Goal: Task Accomplishment & Management: Complete application form

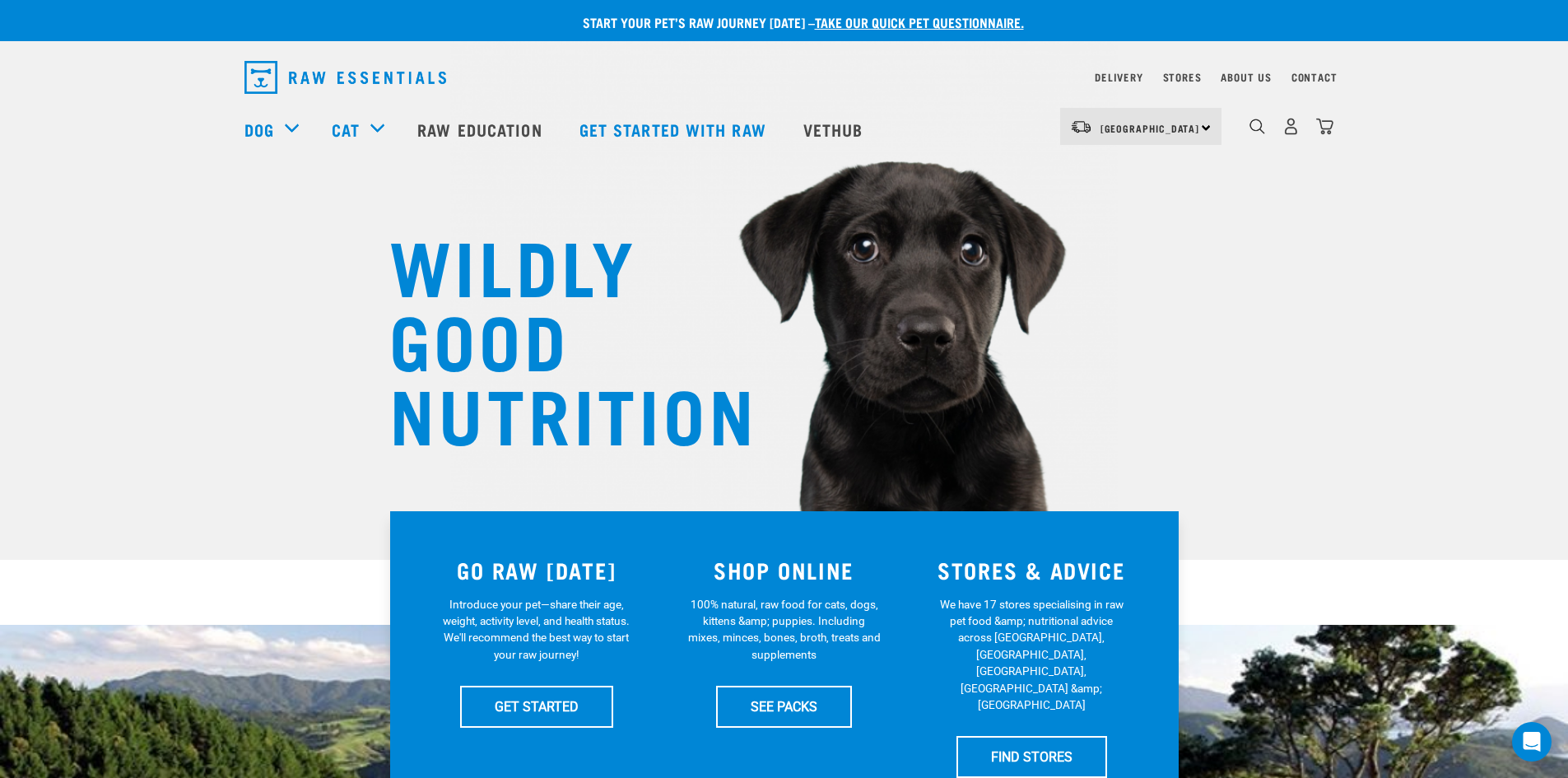
click at [903, 26] on link "take our quick pet questionnaire." at bounding box center [920, 22] width 209 height 8
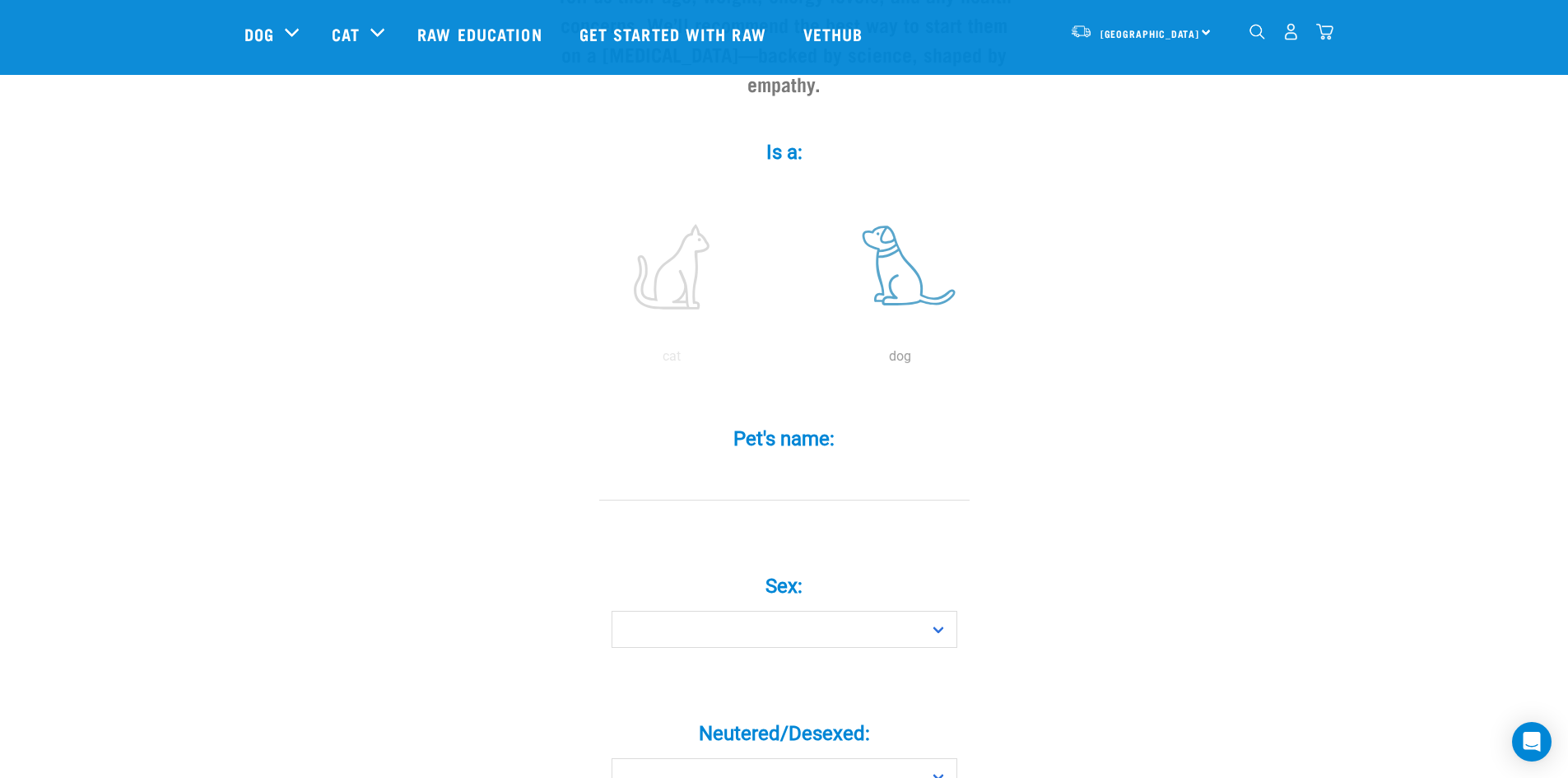
scroll to position [245, 0]
click at [894, 226] on label at bounding box center [901, 264] width 223 height 140
click at [786, 359] on input "radio" at bounding box center [786, 359] width 0 height 0
click at [796, 462] on input "Pet's name: *" at bounding box center [784, 479] width 370 height 37
type input "Willa"
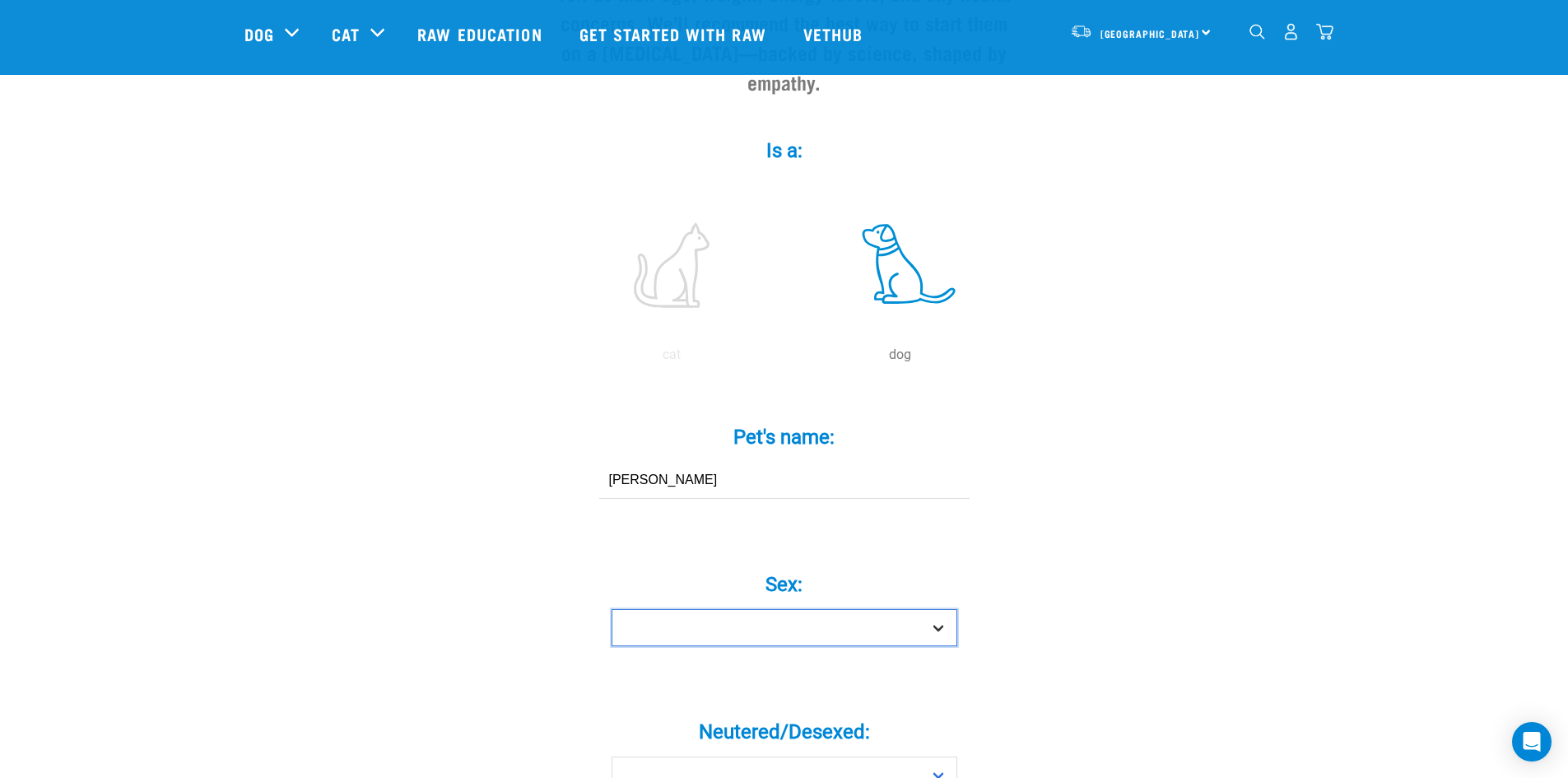
click at [713, 609] on select "Boy Girl" at bounding box center [784, 627] width 345 height 37
select select "girl"
click at [612, 609] on select "Boy Girl" at bounding box center [784, 627] width 345 height 37
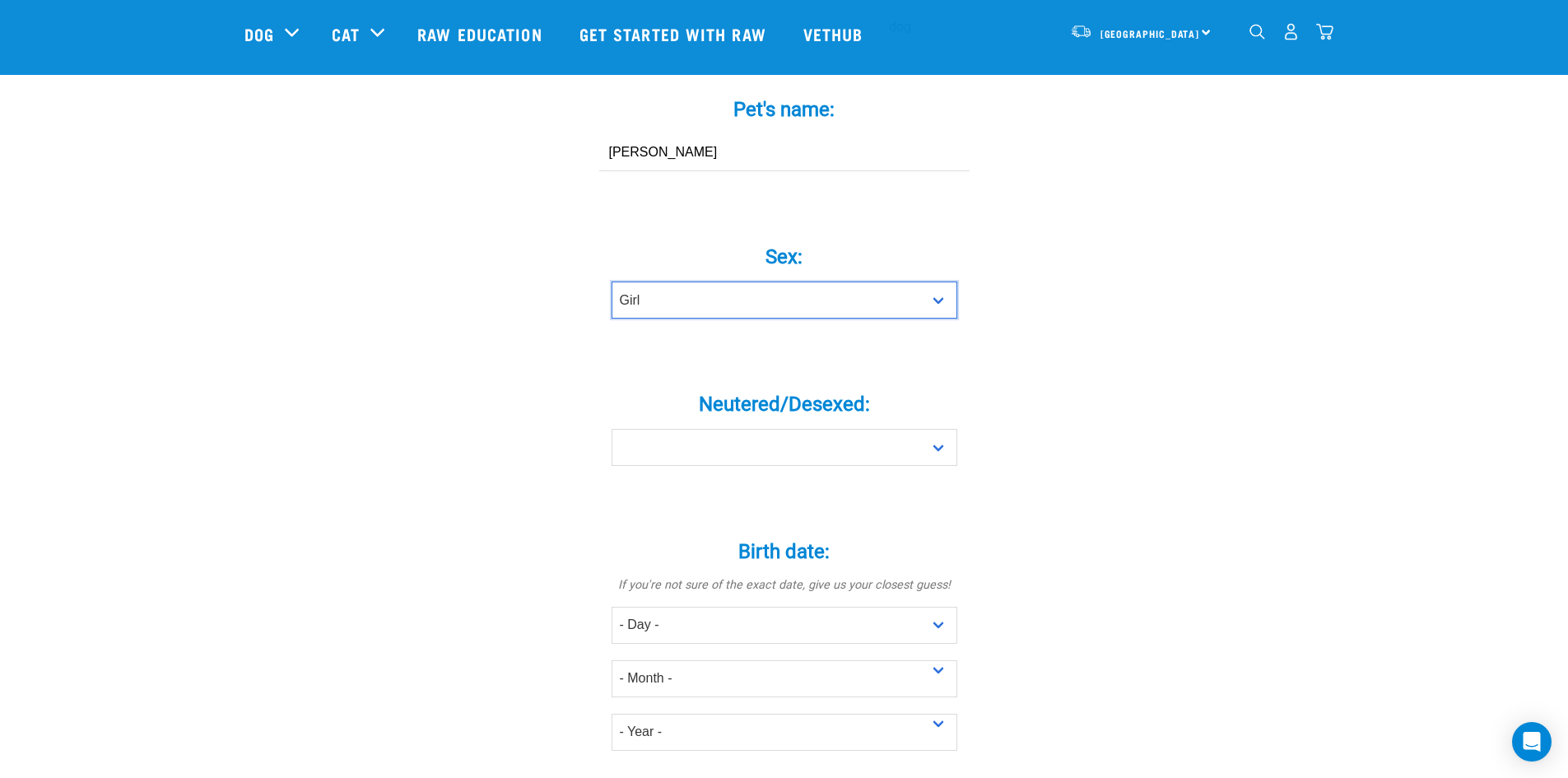
scroll to position [574, 0]
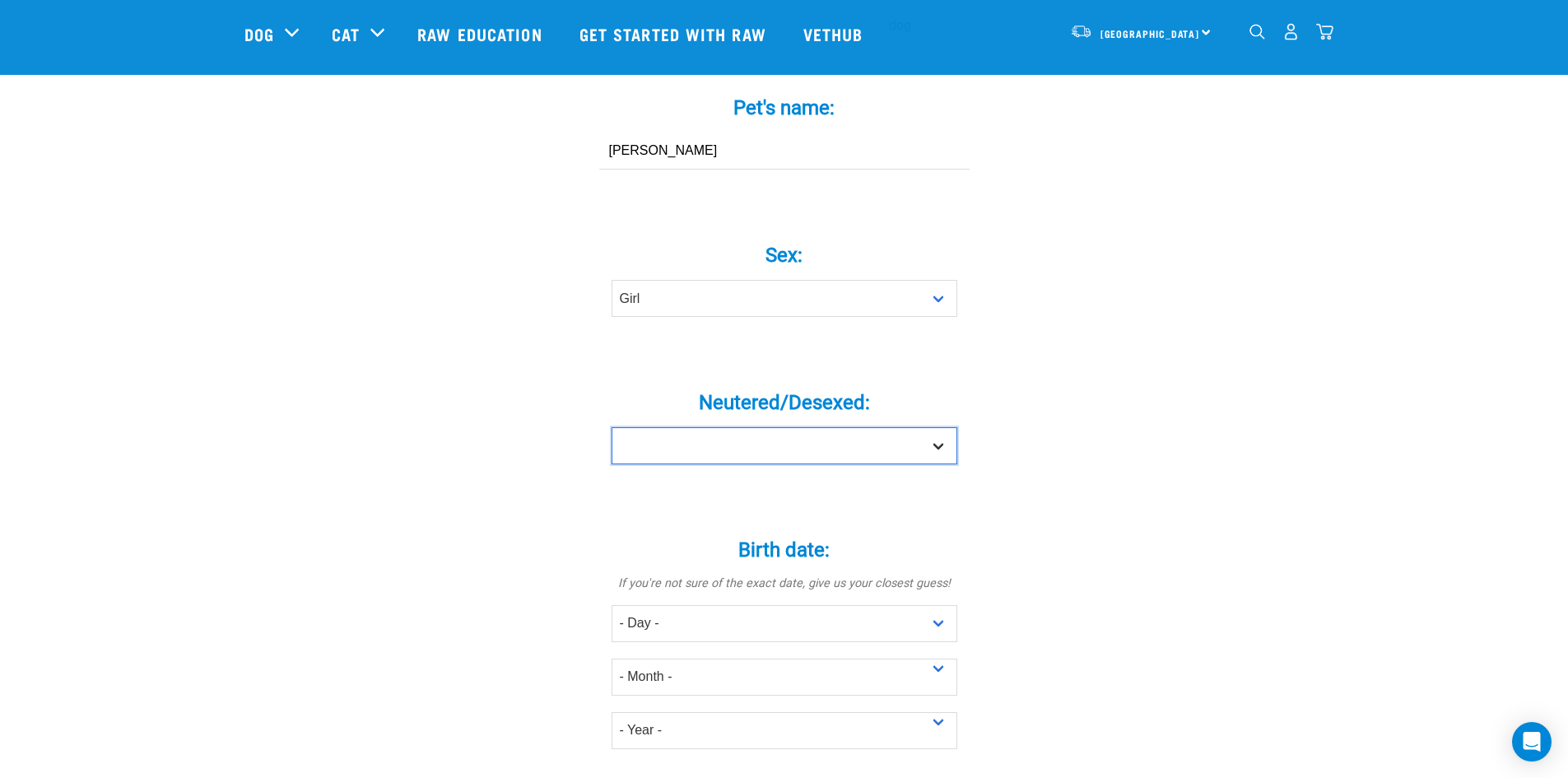
click at [676, 427] on select "Yes No" at bounding box center [784, 445] width 345 height 37
click at [681, 427] on select "Yes No" at bounding box center [784, 445] width 345 height 37
select select "yes"
click at [612, 427] on select "Yes No" at bounding box center [784, 445] width 345 height 37
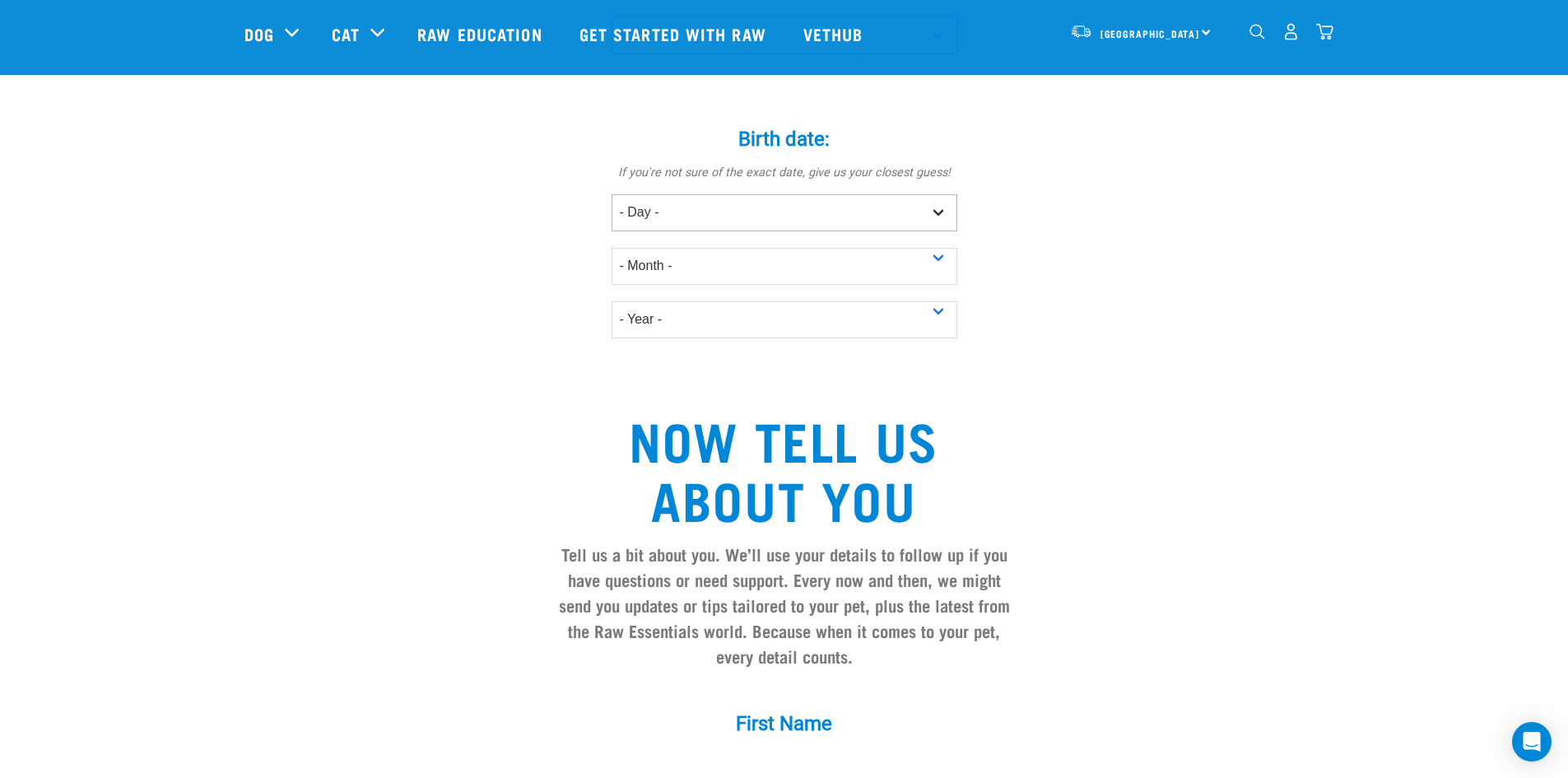
scroll to position [986, 0]
click at [673, 193] on select "- Day - 1 2 3 4 5 6 7 8 9 10 11 12 13 14 15 16 17 18 19 20 21 22 23 24 25 26 27" at bounding box center [784, 211] width 345 height 37
click at [644, 193] on select "- Day - 1 2 3 4 5 6 7 8 9 10 11 12 13 14 15 16 17 18 19 20 21 22 23 24 25 26 27" at bounding box center [784, 211] width 345 height 37
select select "2"
click at [612, 193] on select "- Day - 1 2 3 4 5 6 7 8 9 10 11 12 13 14 15 16 17 18 19 20 21 22 23 24 25 26 27" at bounding box center [784, 211] width 345 height 37
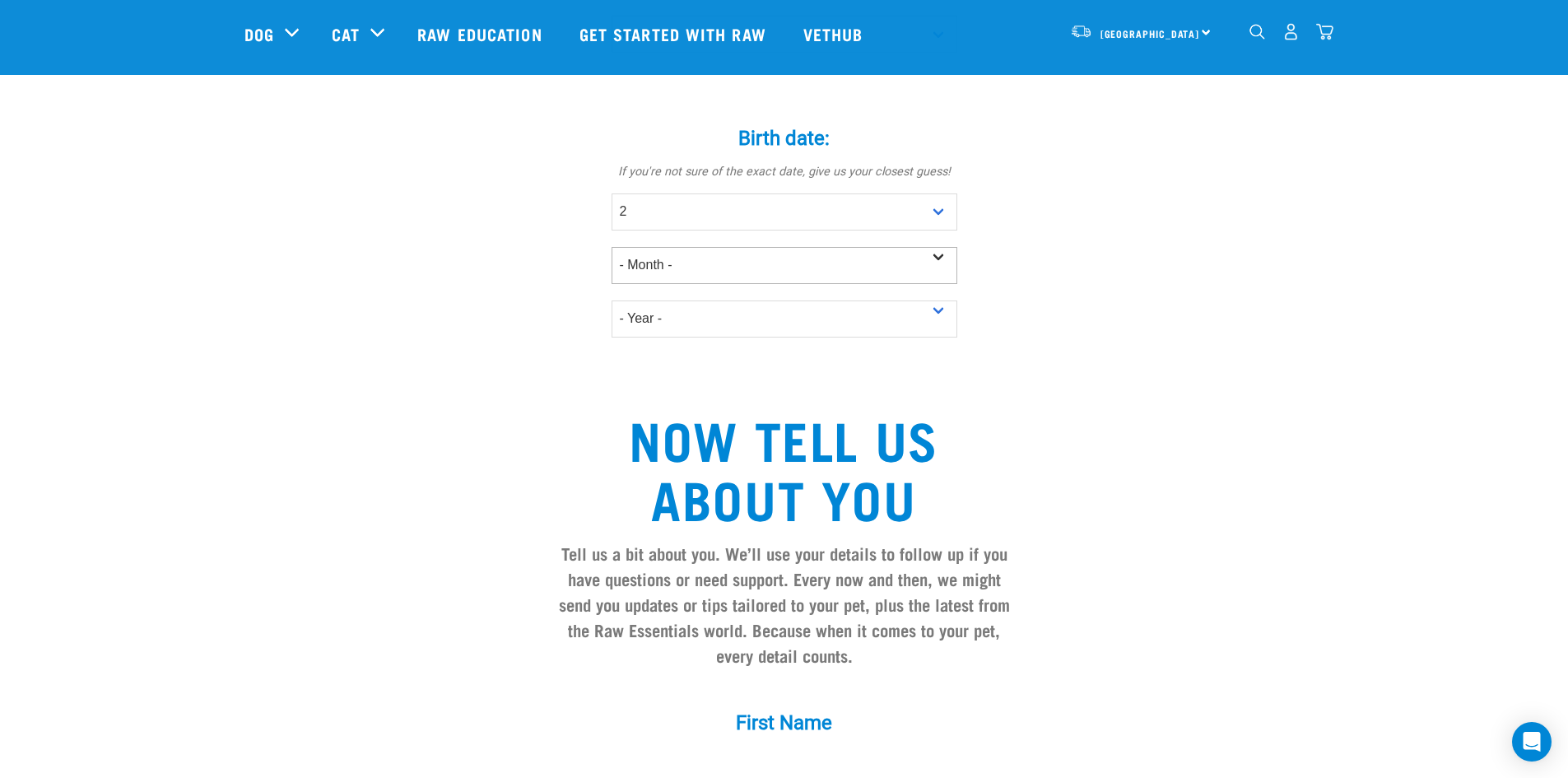
drag, startPoint x: 655, startPoint y: 260, endPoint x: 663, endPoint y: 242, distance: 19.7
click at [657, 283] on div "- Year - 2025 2024 2023 2022 2021 2020 2019 2018 2017" at bounding box center [784, 310] width 345 height 53
click at [664, 247] on select "- Month - January February March April May June July August September October N…" at bounding box center [784, 265] width 345 height 37
select select "February"
click at [612, 247] on select "- Month - January February March April May June July August September October N…" at bounding box center [784, 265] width 345 height 37
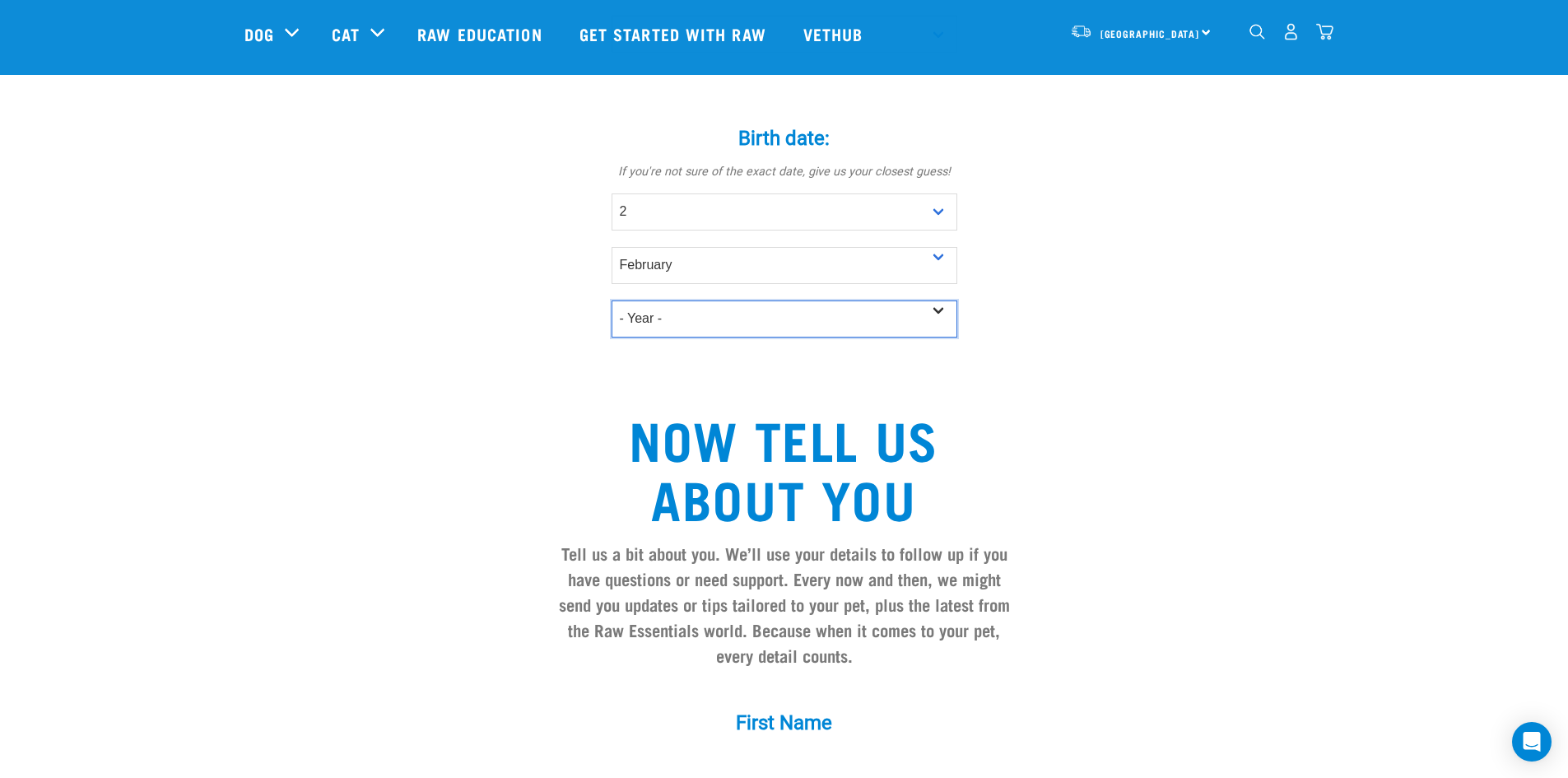
click at [677, 301] on select "- Year - 2025 2024 2023 2022 2021 2020 2019 2018 2017 2016 2015 2014 2013 2012" at bounding box center [784, 319] width 345 height 37
select select "2017"
click at [612, 301] on select "- Year - 2025 2024 2023 2022 2021 2020 2019 2018 2017 2016 2015 2014 2013 2012" at bounding box center [784, 319] width 345 height 37
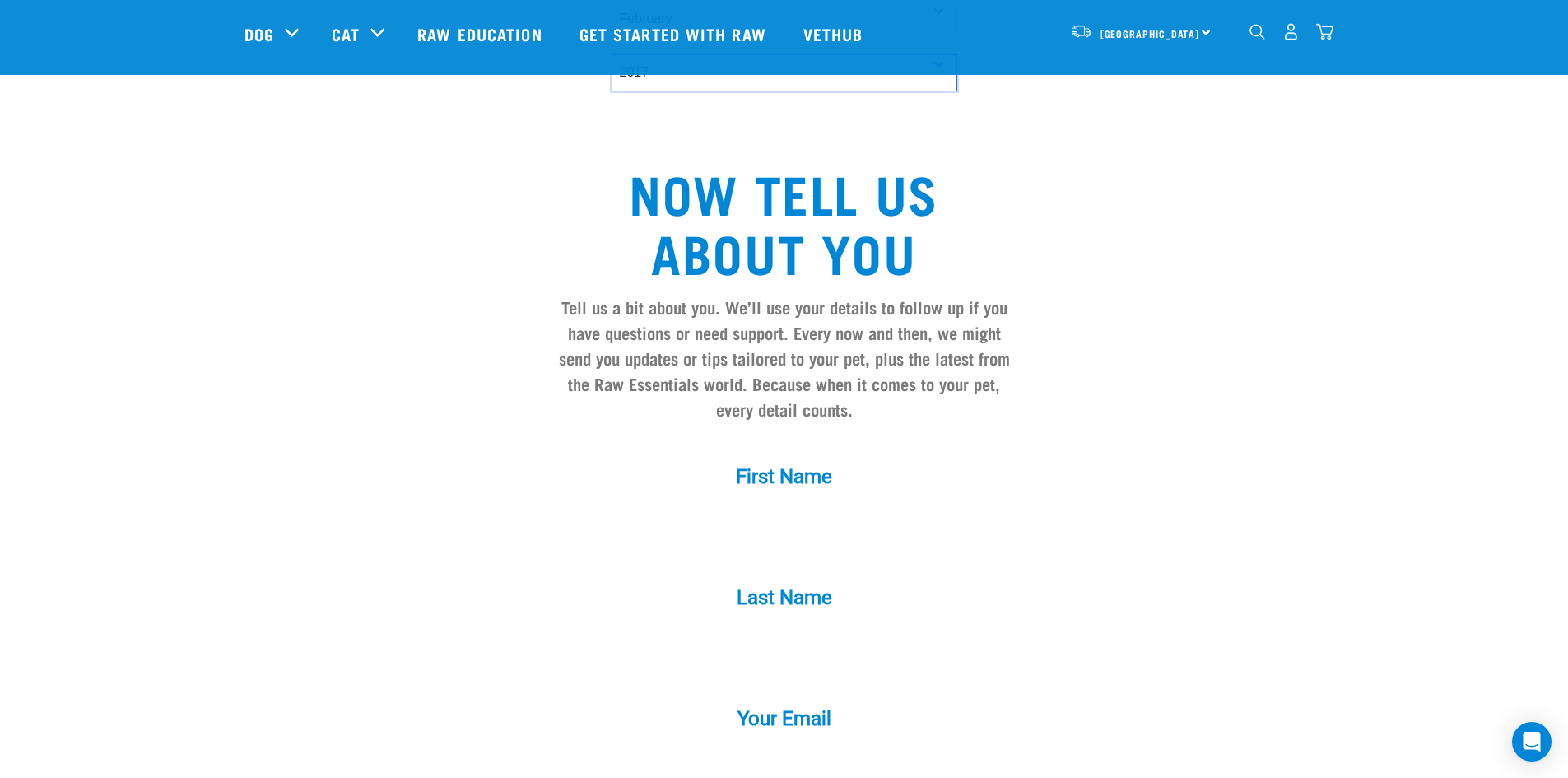
scroll to position [1233, 0]
click at [697, 500] on input "First Name *" at bounding box center [784, 518] width 370 height 37
type input "Kristen"
type input "McKay"
type input "kristen_mckay03@yahoo.co.nz"
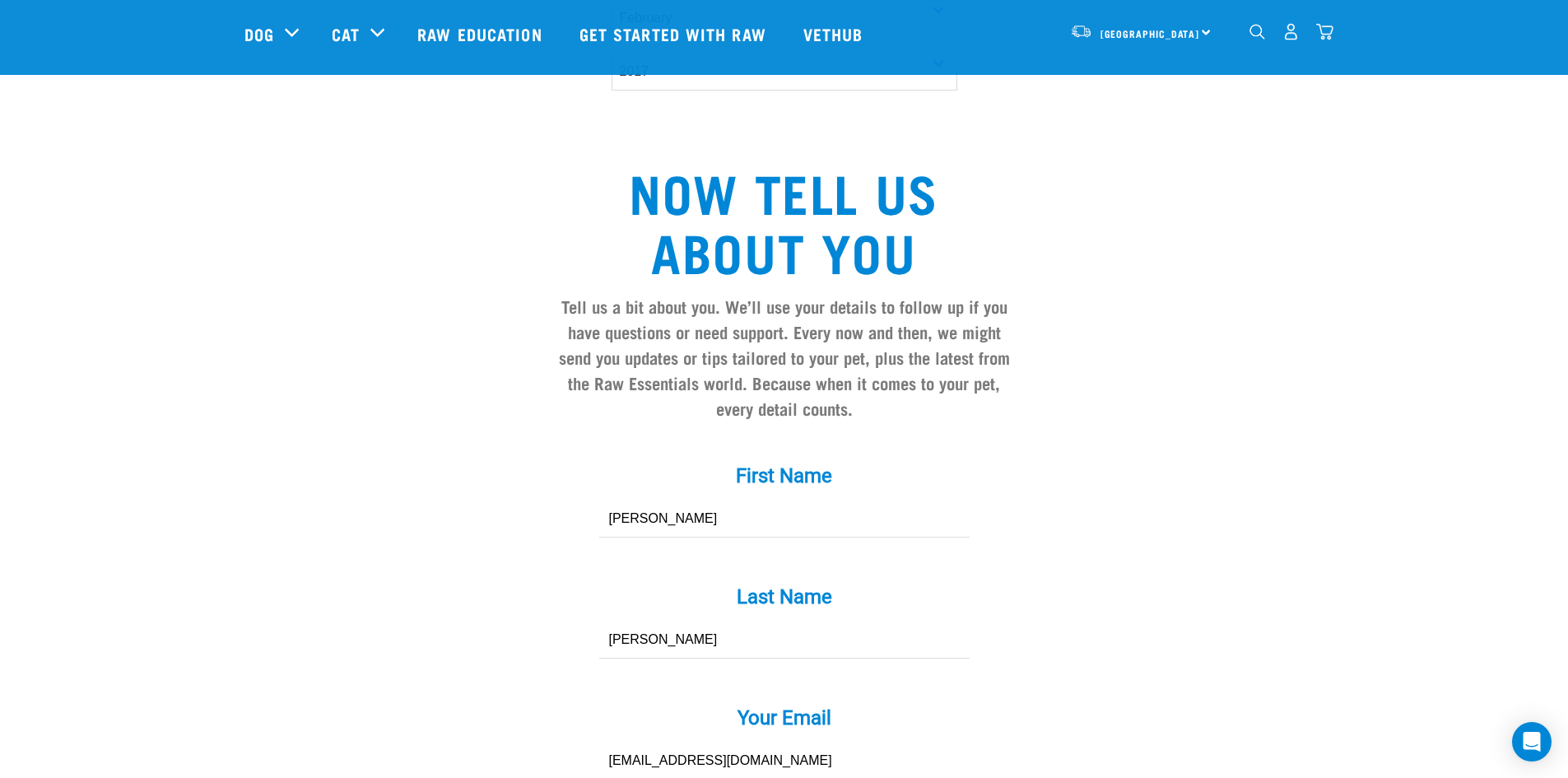
click at [689, 621] on input "McKay" at bounding box center [784, 639] width 370 height 37
type input "[PERSON_NAME] TEST"
click at [779, 742] on input "kristen_mckay03@yahoo.co.nz" at bounding box center [784, 760] width 370 height 37
drag, startPoint x: 811, startPoint y: 733, endPoint x: 534, endPoint y: 747, distance: 277.4
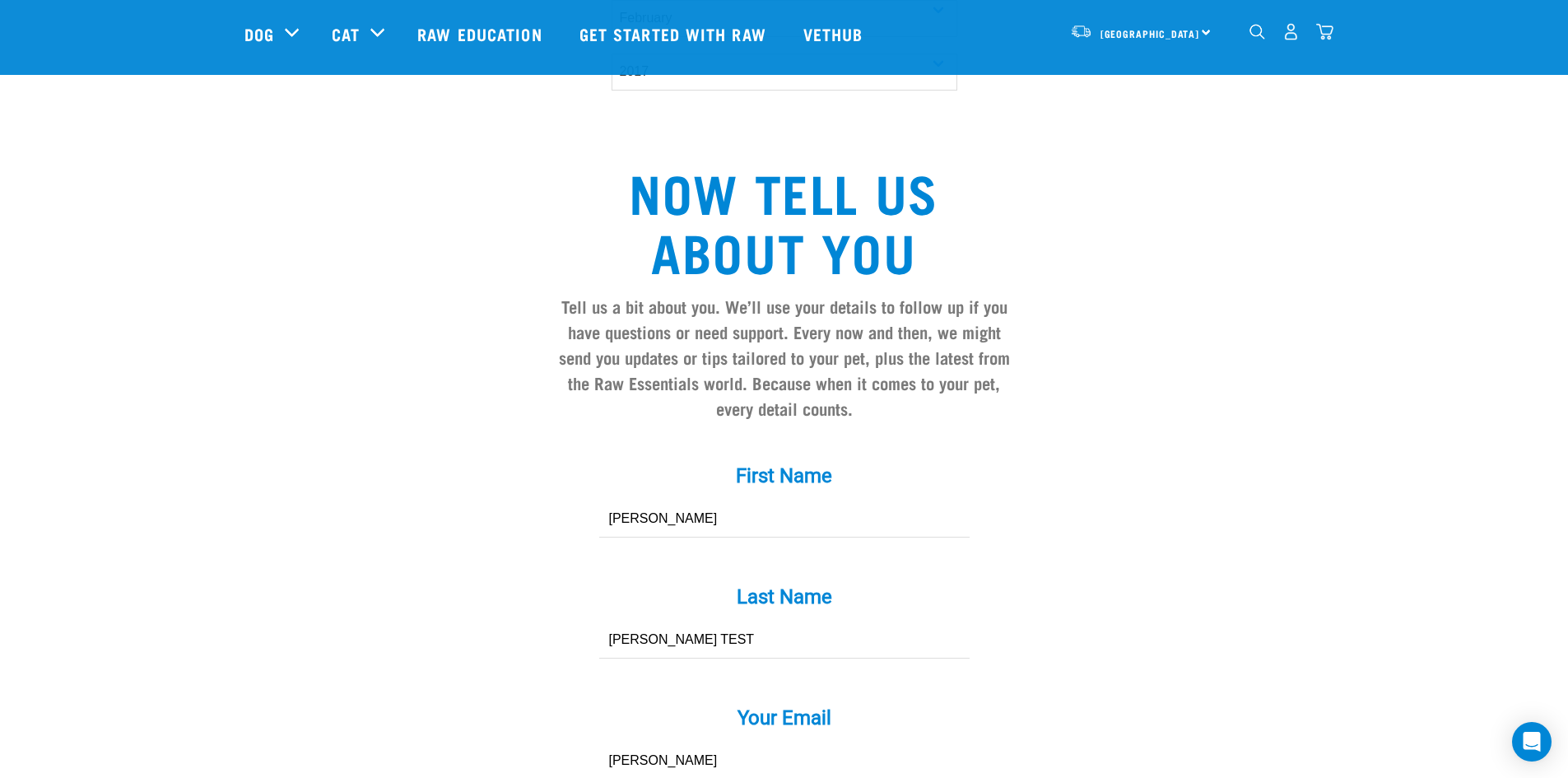
type input "[PERSON_NAME][EMAIL_ADDRESS][DOMAIN_NAME]"
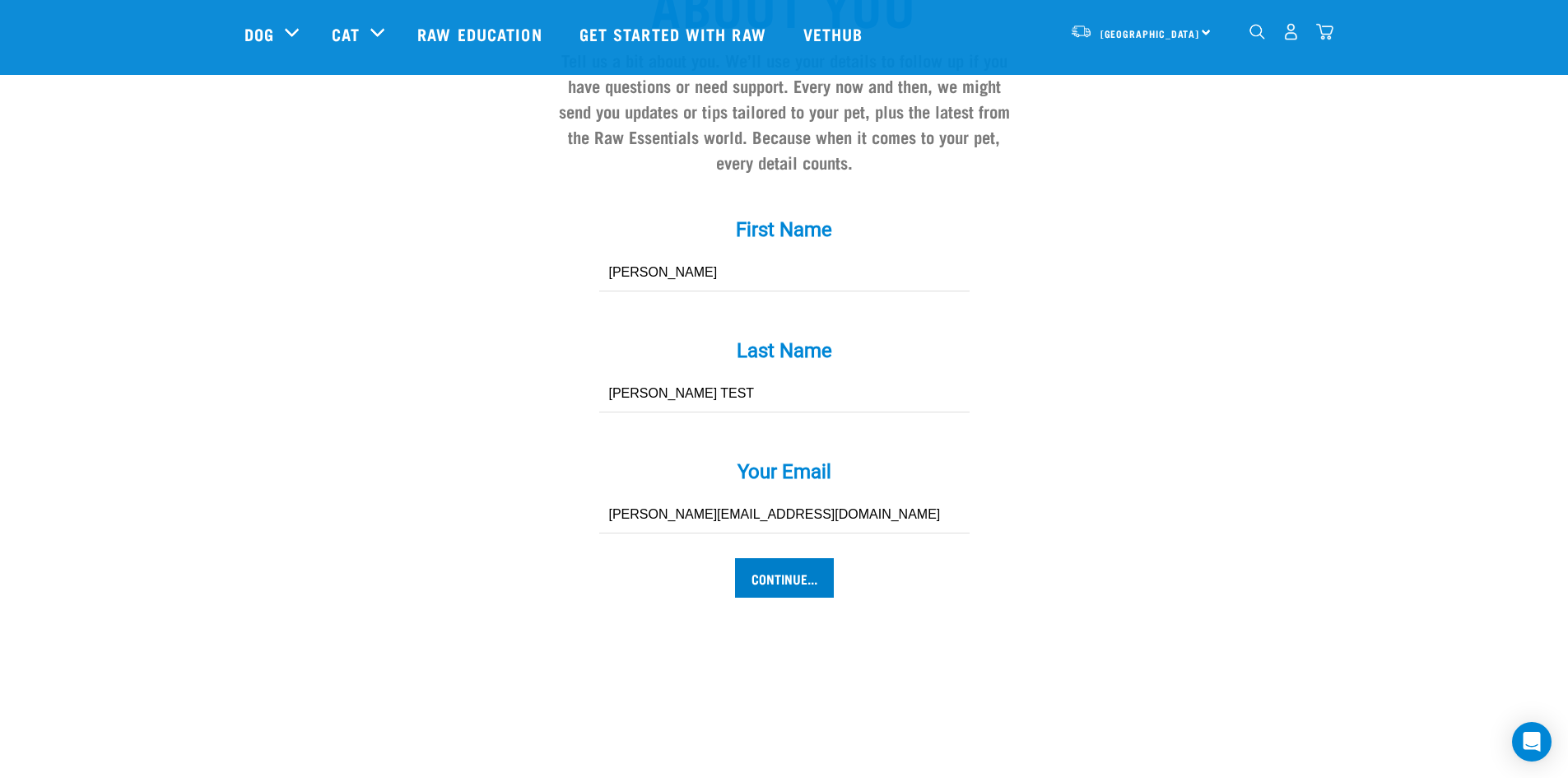
scroll to position [1480, 0]
click at [784, 557] on input "Continue..." at bounding box center [785, 577] width 99 height 40
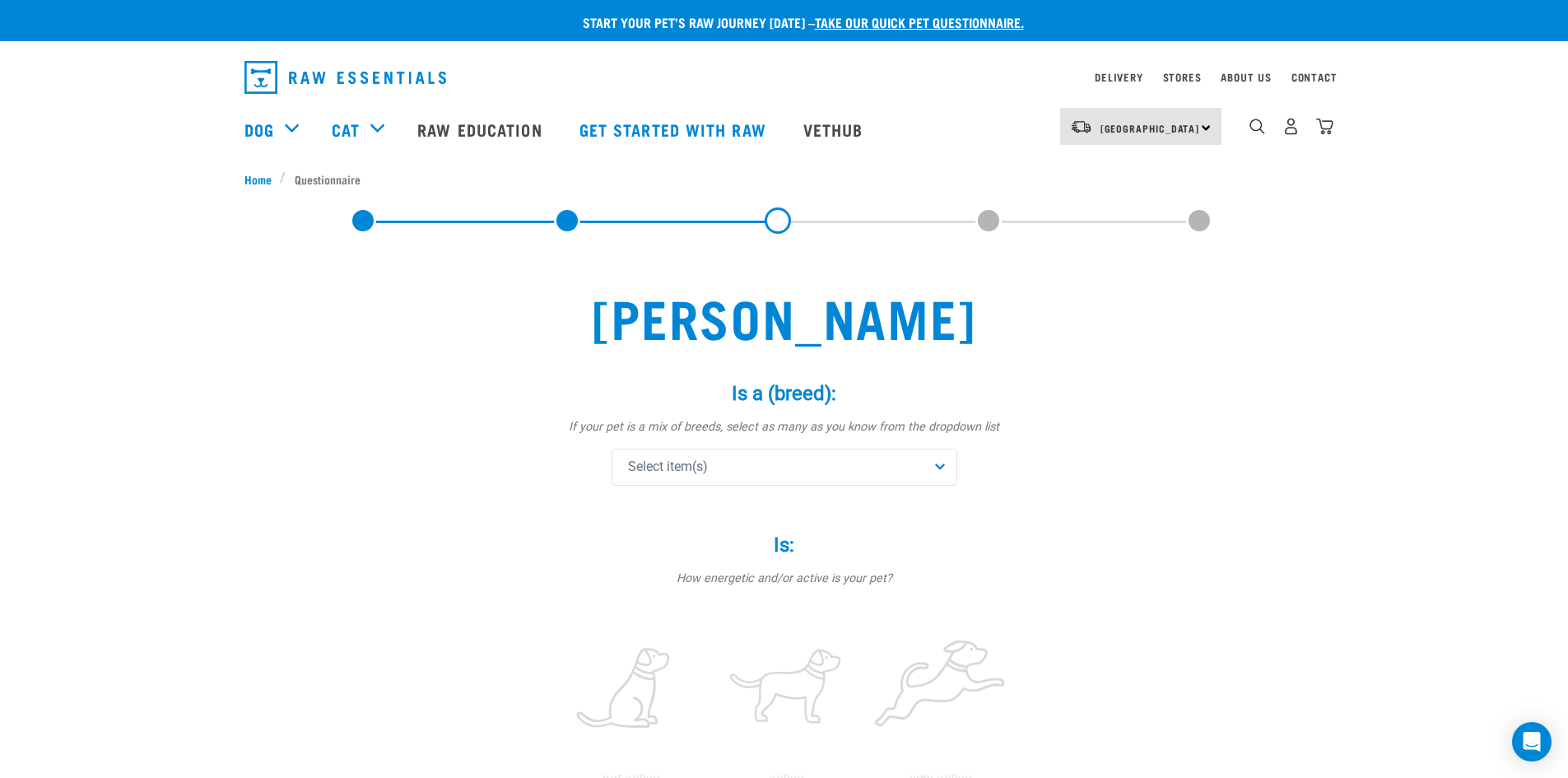
click at [737, 470] on div "Select item(s)" at bounding box center [784, 467] width 345 height 37
click at [731, 576] on span "Afghan Hound" at bounding box center [797, 582] width 293 height 16
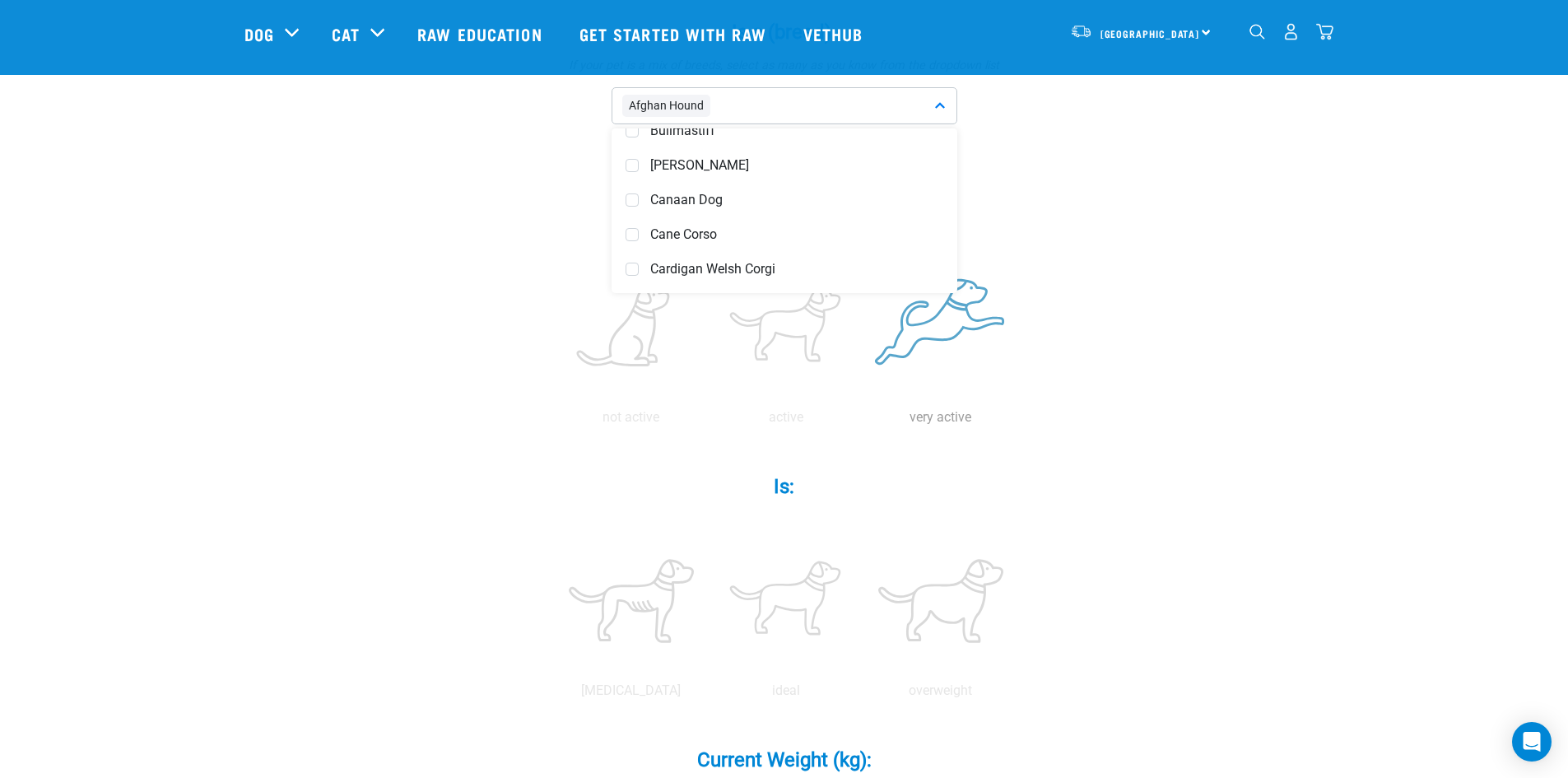
scroll to position [240, 0]
click at [901, 333] on label at bounding box center [941, 328] width 148 height 140
click at [864, 422] on input "radio" at bounding box center [864, 422] width 0 height 0
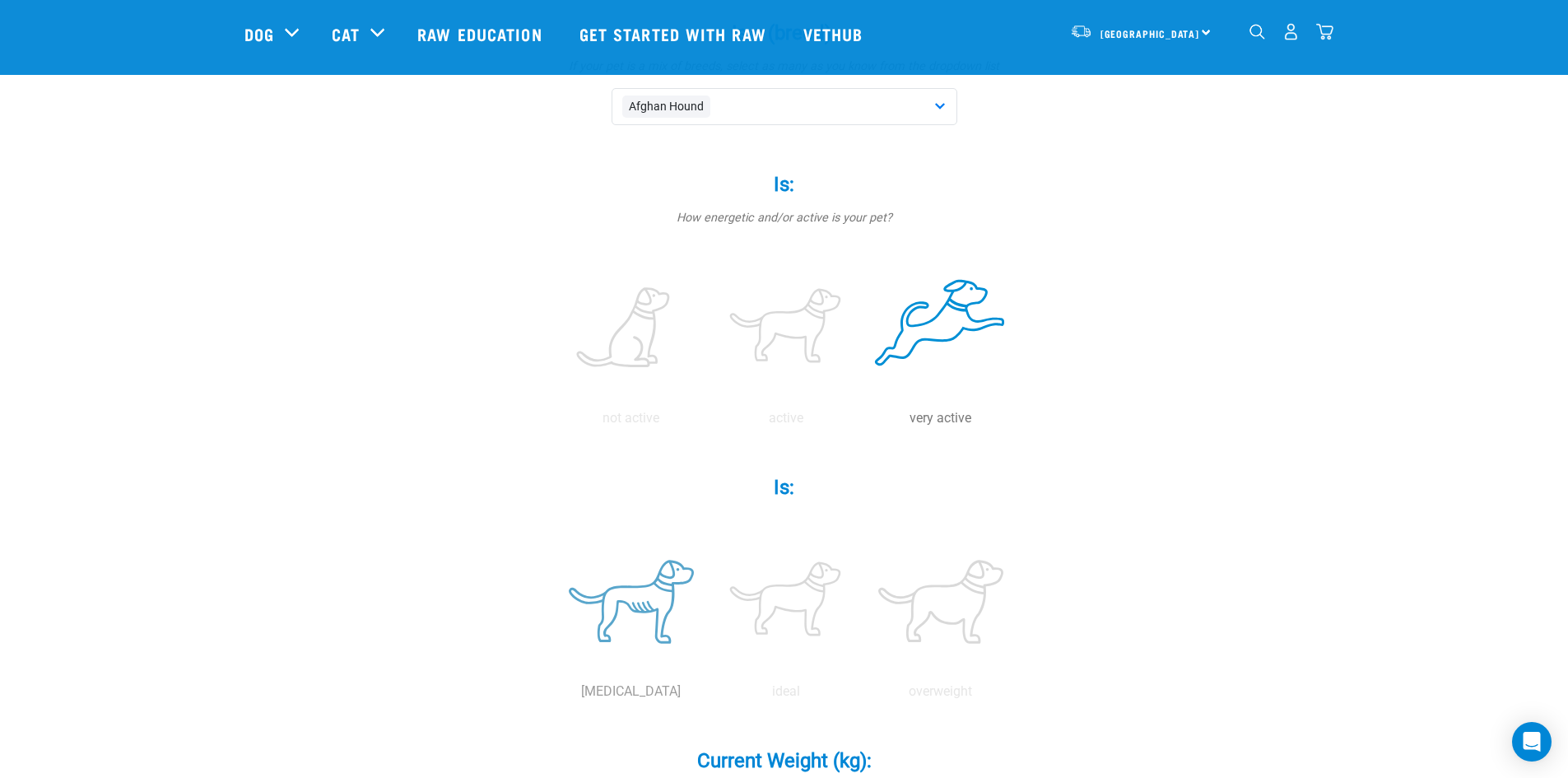
click at [639, 605] on label at bounding box center [632, 601] width 148 height 140
click at [554, 695] on input "radio" at bounding box center [554, 695] width 0 height 0
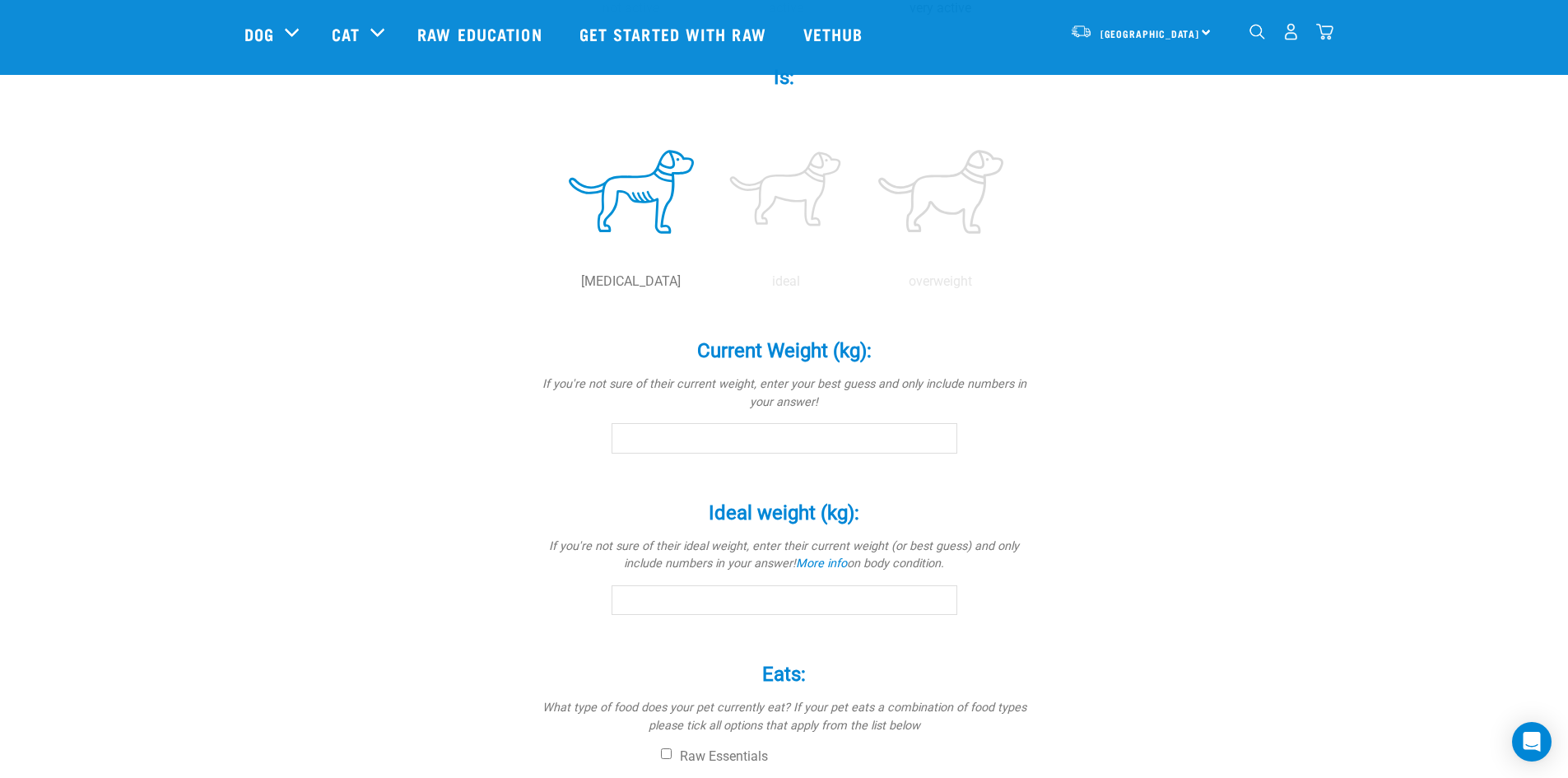
click at [717, 446] on input "Current Weight (kg): *" at bounding box center [784, 438] width 345 height 29
type input "25"
click at [703, 601] on input "Ideal weight (kg): *" at bounding box center [784, 598] width 345 height 29
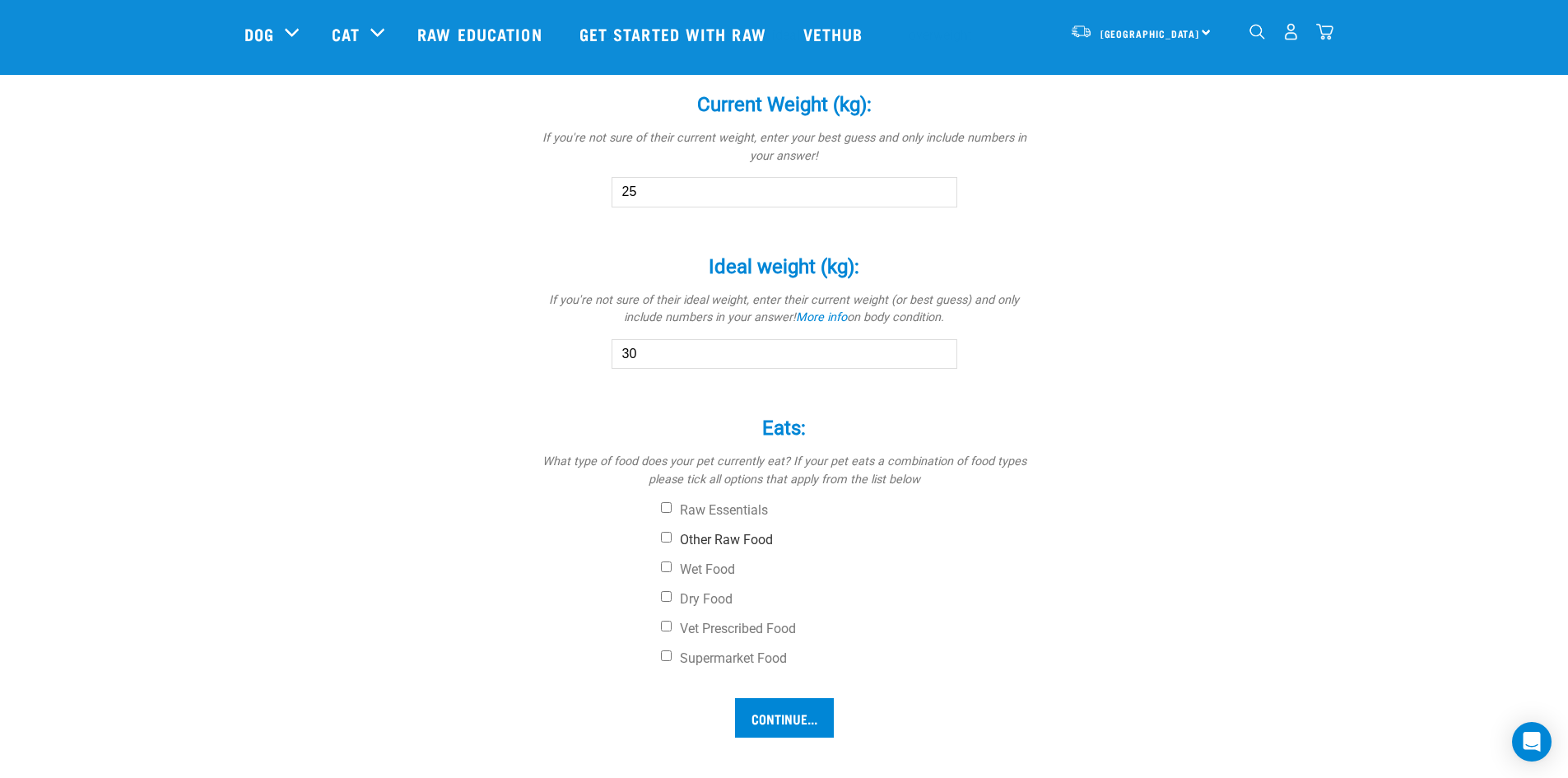
type input "30"
click at [663, 541] on label "Other Raw Food" at bounding box center [846, 538] width 370 height 16
click at [663, 541] on input "Other Raw Food" at bounding box center [666, 535] width 10 height 10
checkbox input "true"
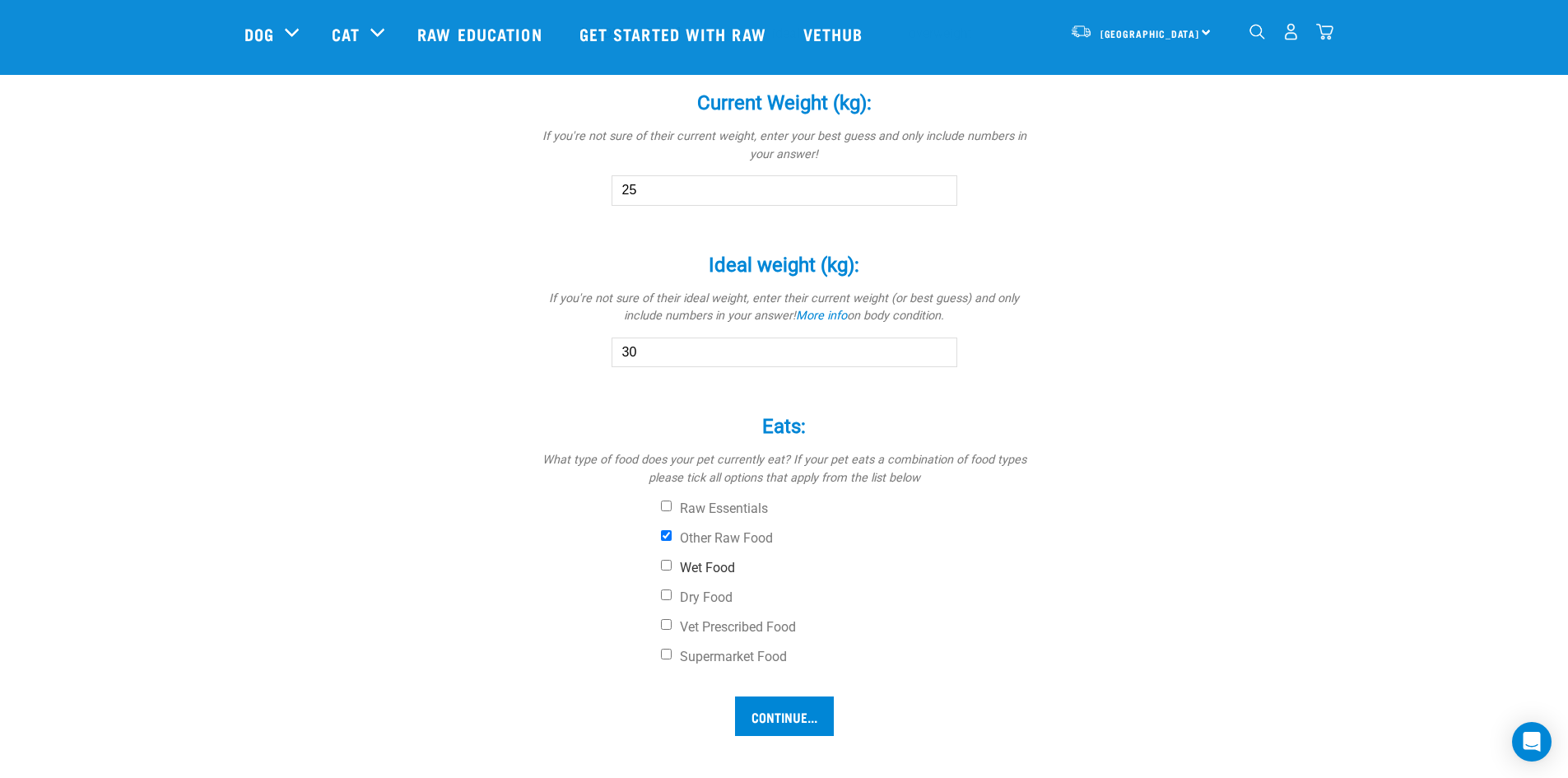
click at [663, 567] on input "Wet Food" at bounding box center [666, 564] width 10 height 10
checkbox input "true"
click at [669, 628] on label "Vet Prescribed Food" at bounding box center [846, 627] width 370 height 16
click at [674, 621] on label "Vet Prescribed Food" at bounding box center [846, 627] width 370 height 16
click at [672, 621] on input "Vet Prescribed Food" at bounding box center [666, 624] width 10 height 10
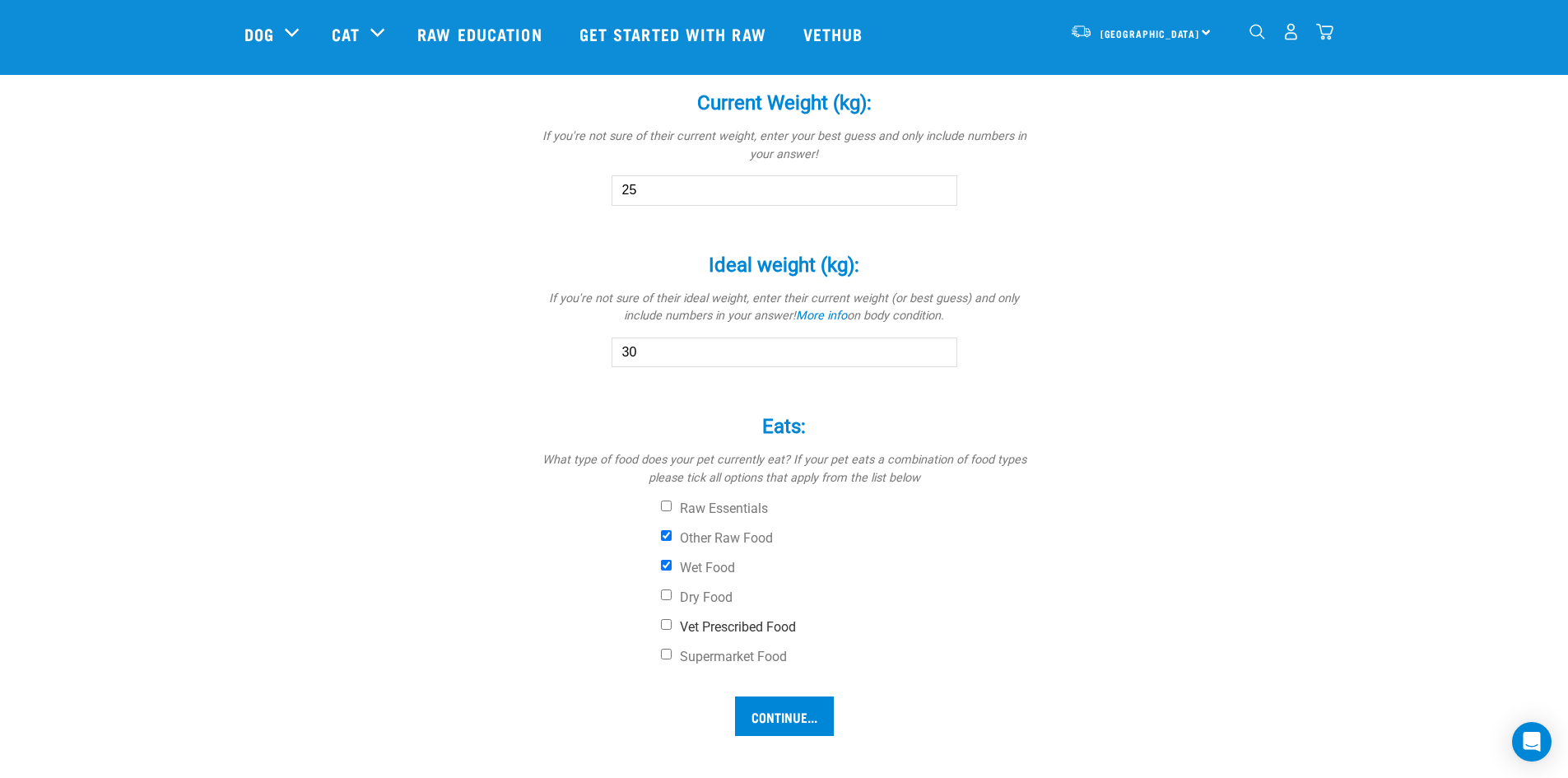
checkbox input "true"
click at [783, 758] on input "Continue..." at bounding box center [785, 759] width 99 height 40
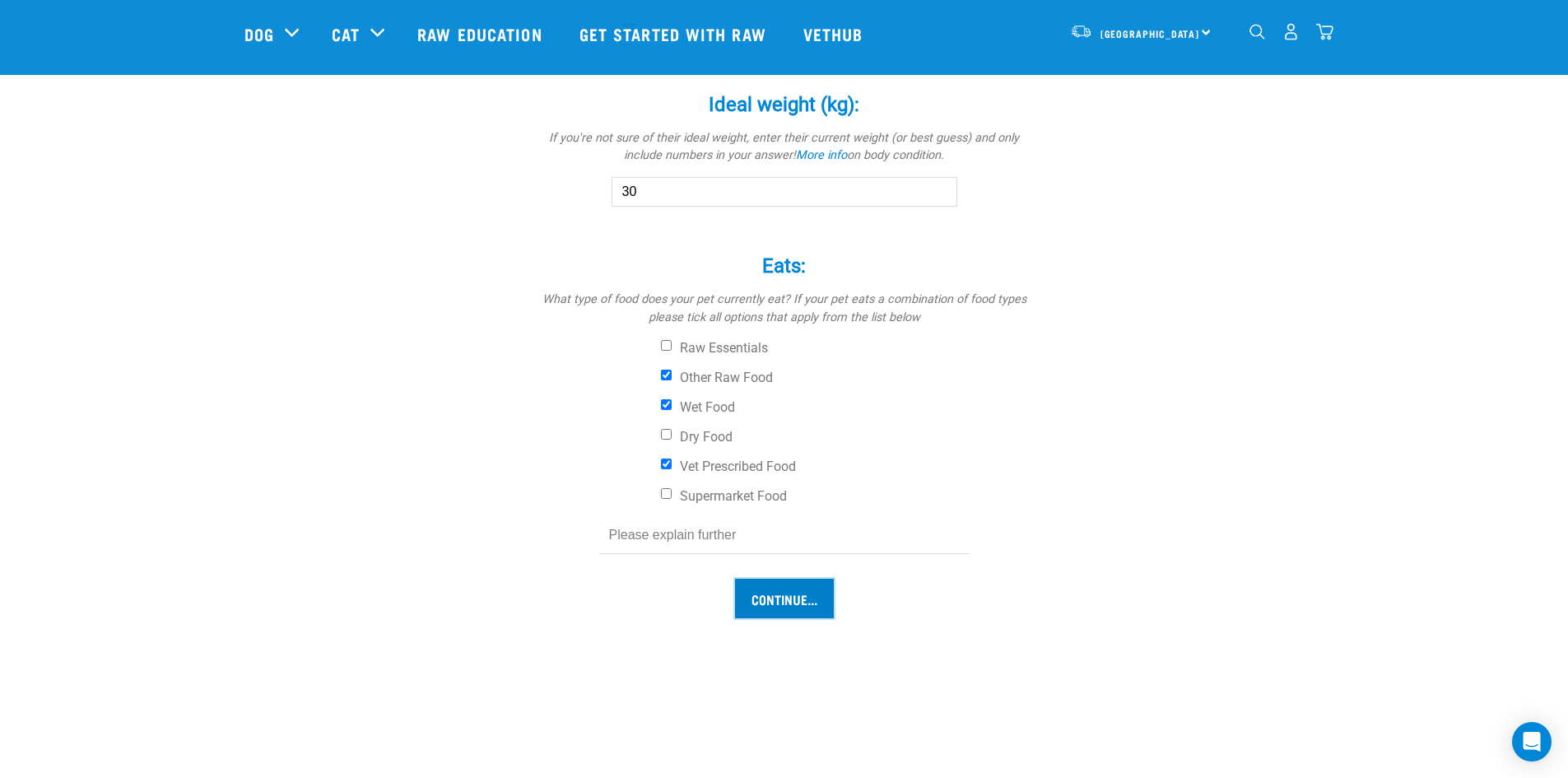
scroll to position [1059, 0]
click at [774, 605] on input "Continue..." at bounding box center [785, 597] width 99 height 40
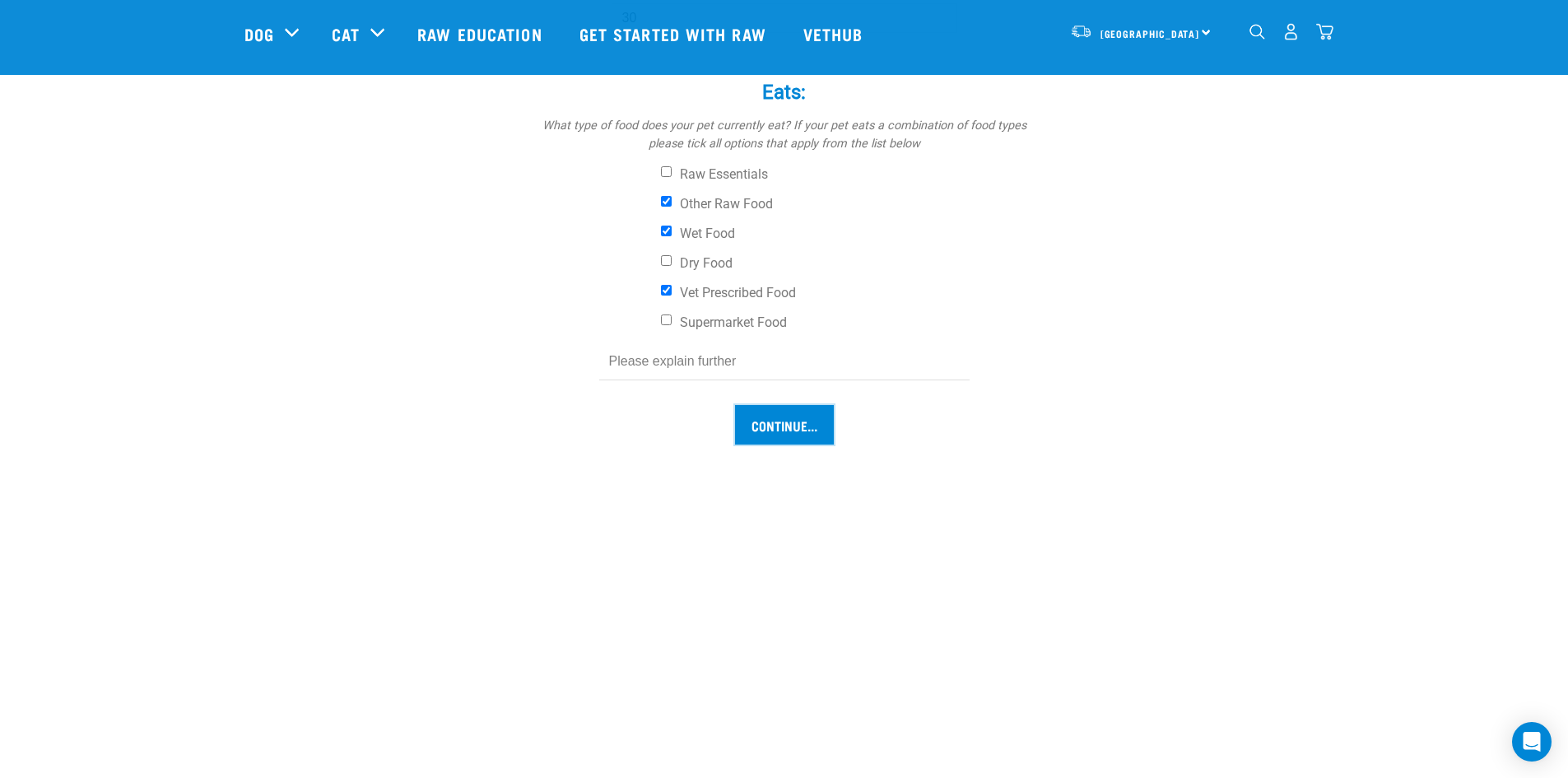
scroll to position [1233, 0]
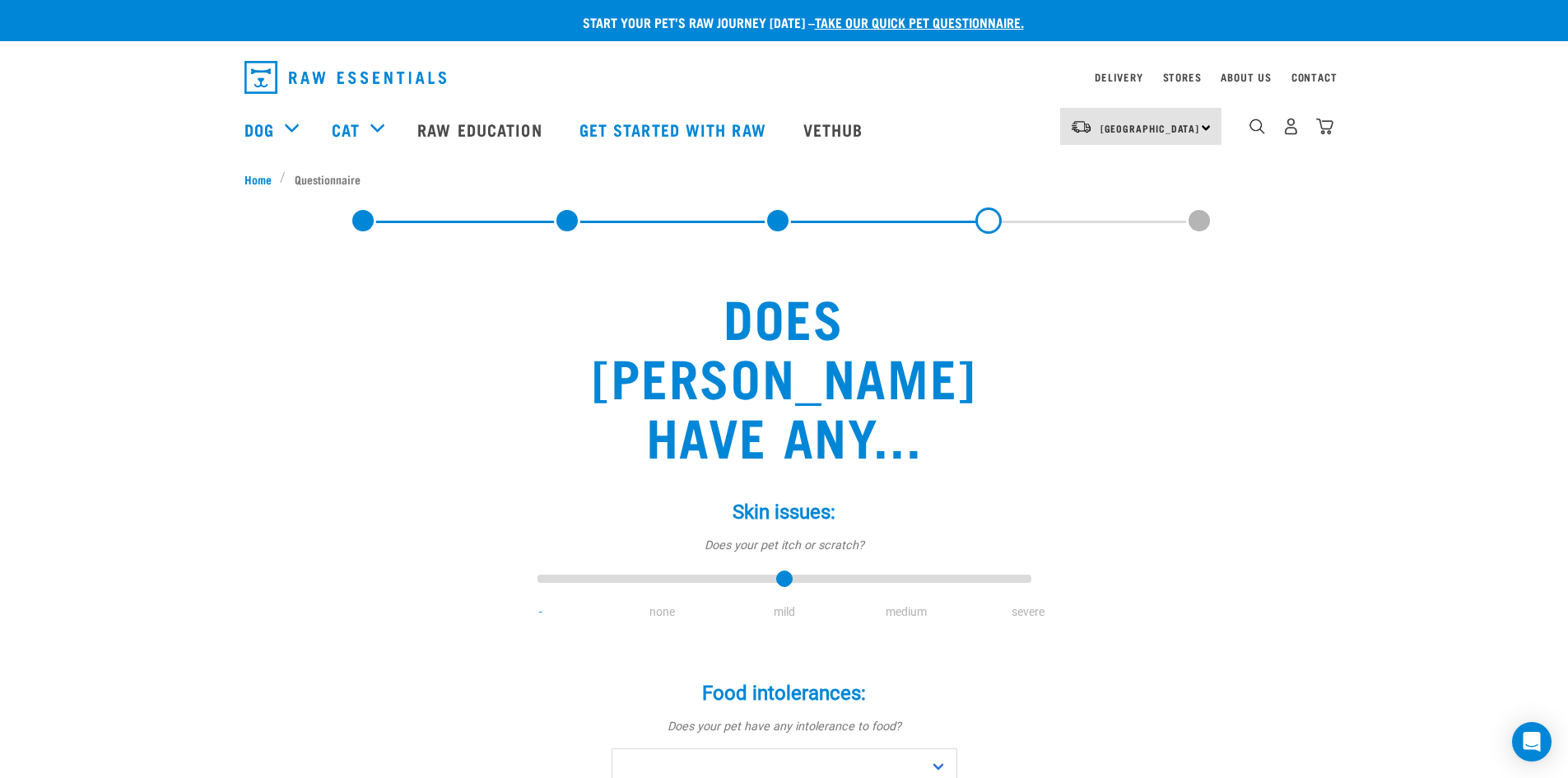
type input "2"
click at [782, 568] on input "range" at bounding box center [784, 579] width 494 height 23
click at [739, 748] on select "No Yes" at bounding box center [784, 766] width 345 height 37
select select "no"
click at [612, 748] on select "No Yes" at bounding box center [784, 766] width 345 height 37
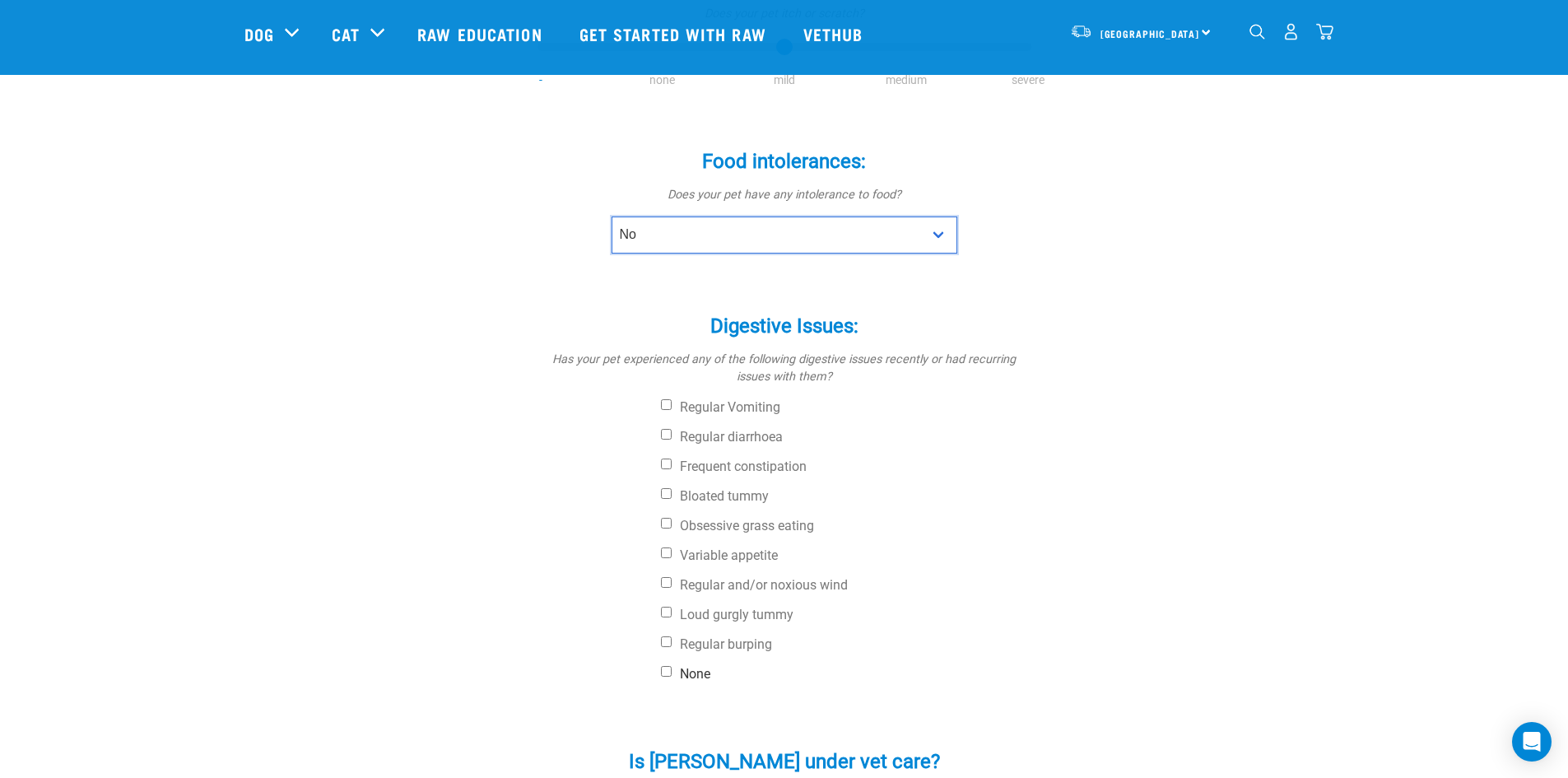
scroll to position [412, 0]
click at [657, 583] on div "Digestive Issues: * Has your pet experienced any of the following digestive iss…" at bounding box center [784, 489] width 494 height 398
click at [671, 635] on input "Regular burping" at bounding box center [666, 640] width 10 height 10
checkbox input "true"
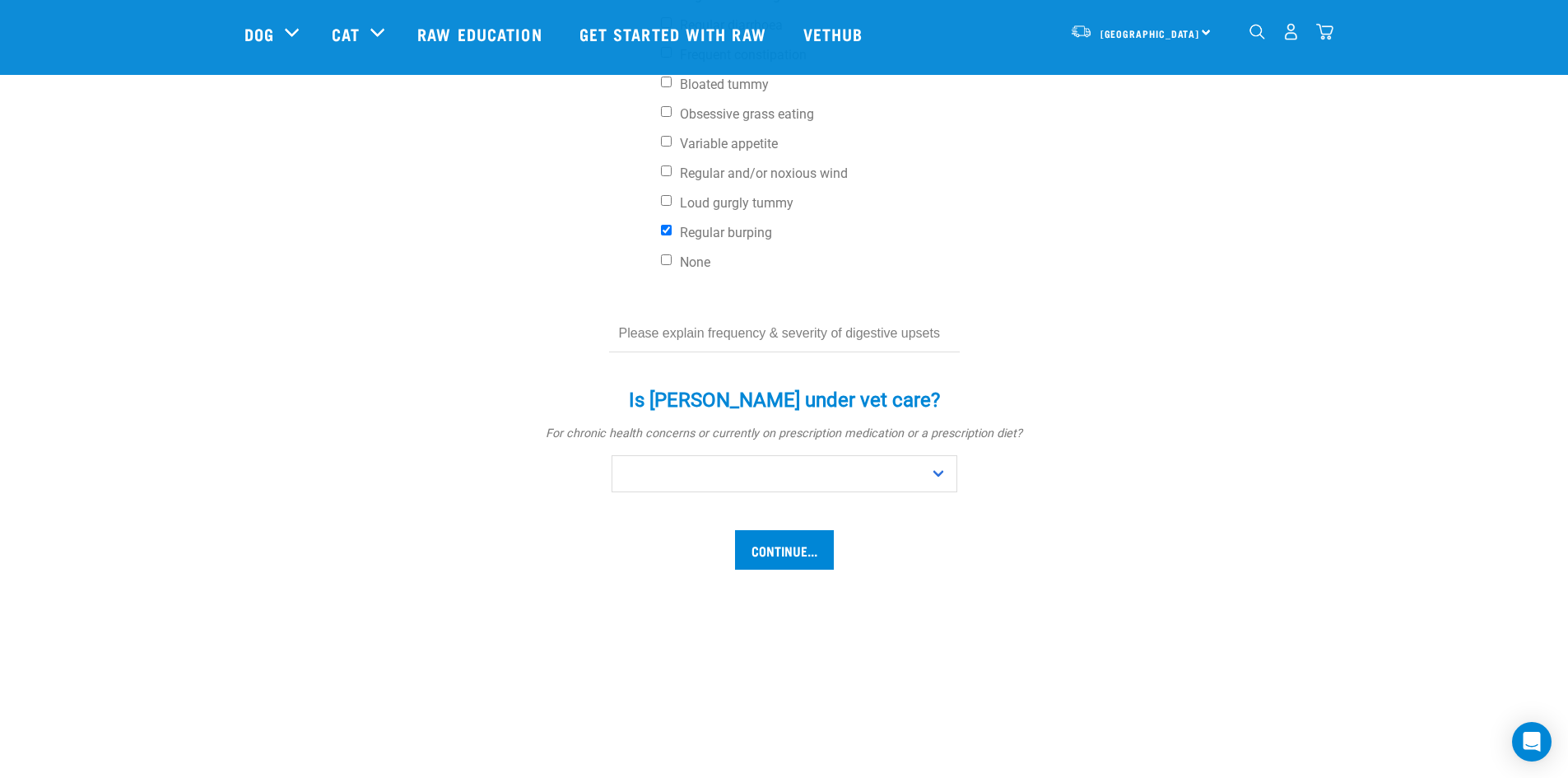
scroll to position [823, 0]
click at [893, 455] on select "No Yes" at bounding box center [784, 473] width 345 height 37
select select "no"
click at [612, 455] on select "No Yes" at bounding box center [784, 473] width 345 height 37
click at [781, 529] on input "Continue..." at bounding box center [785, 549] width 99 height 40
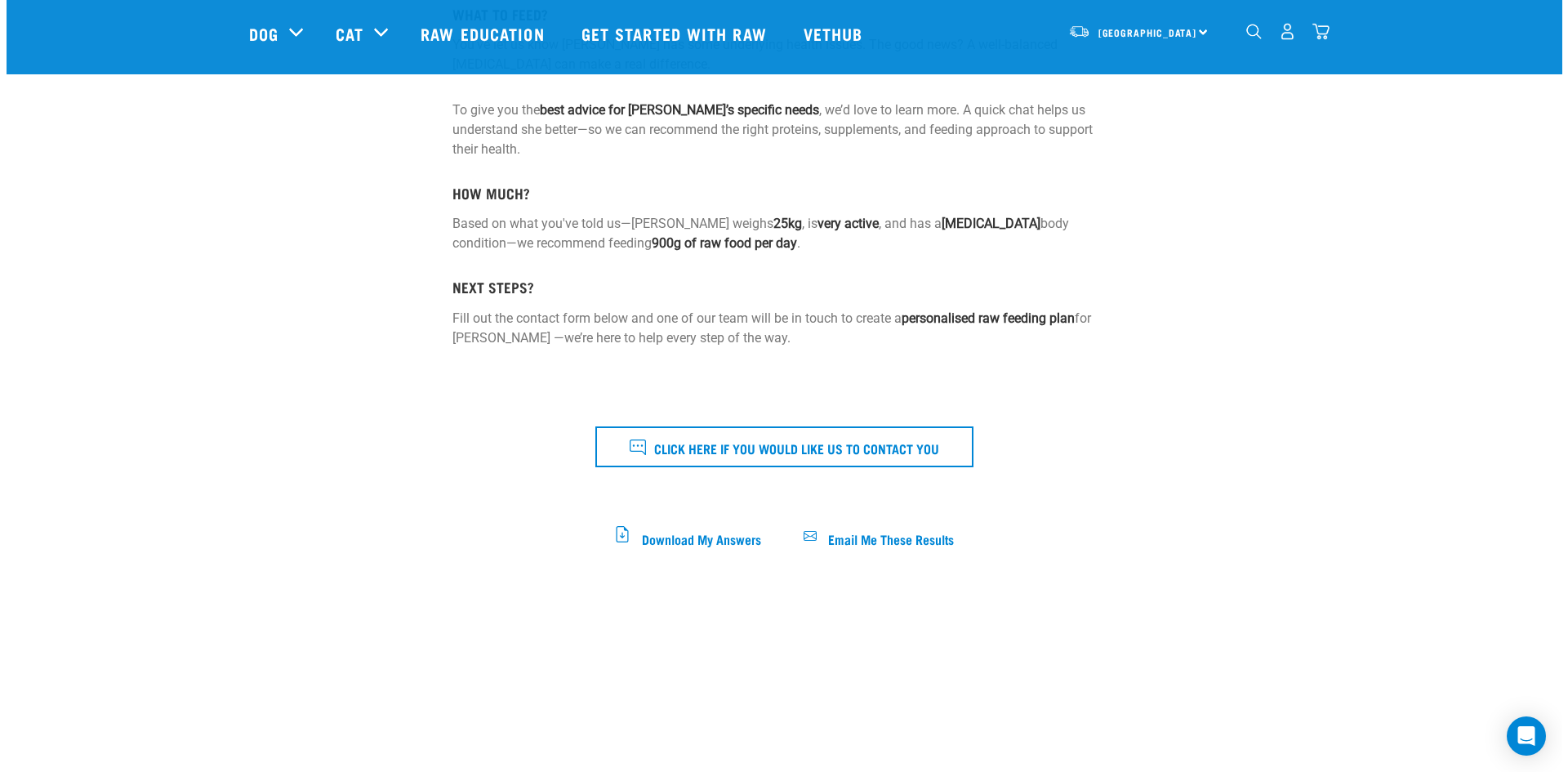
scroll to position [326, 0]
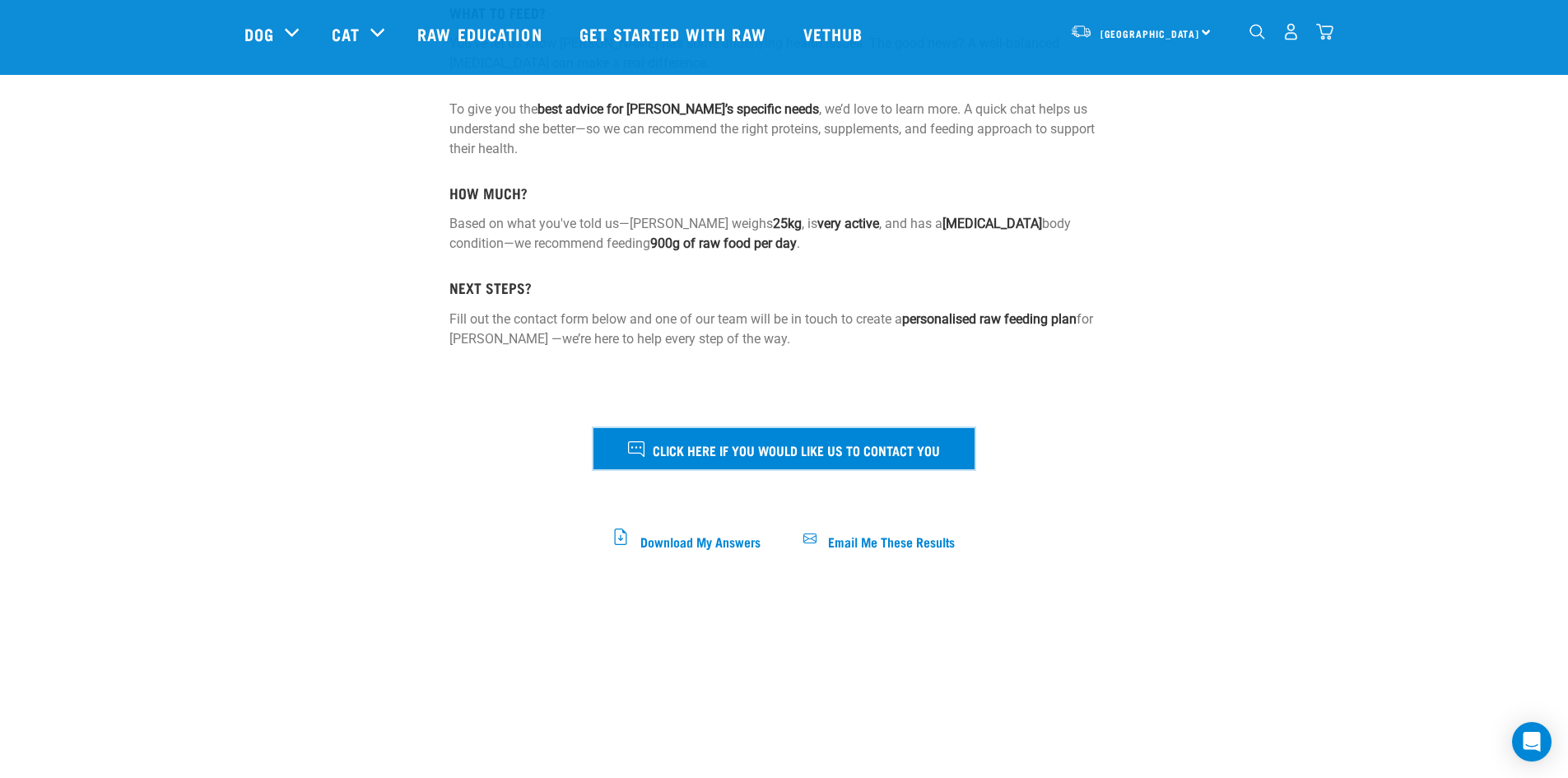
click at [794, 438] on span "Click here if you would like us to contact you" at bounding box center [796, 449] width 287 height 21
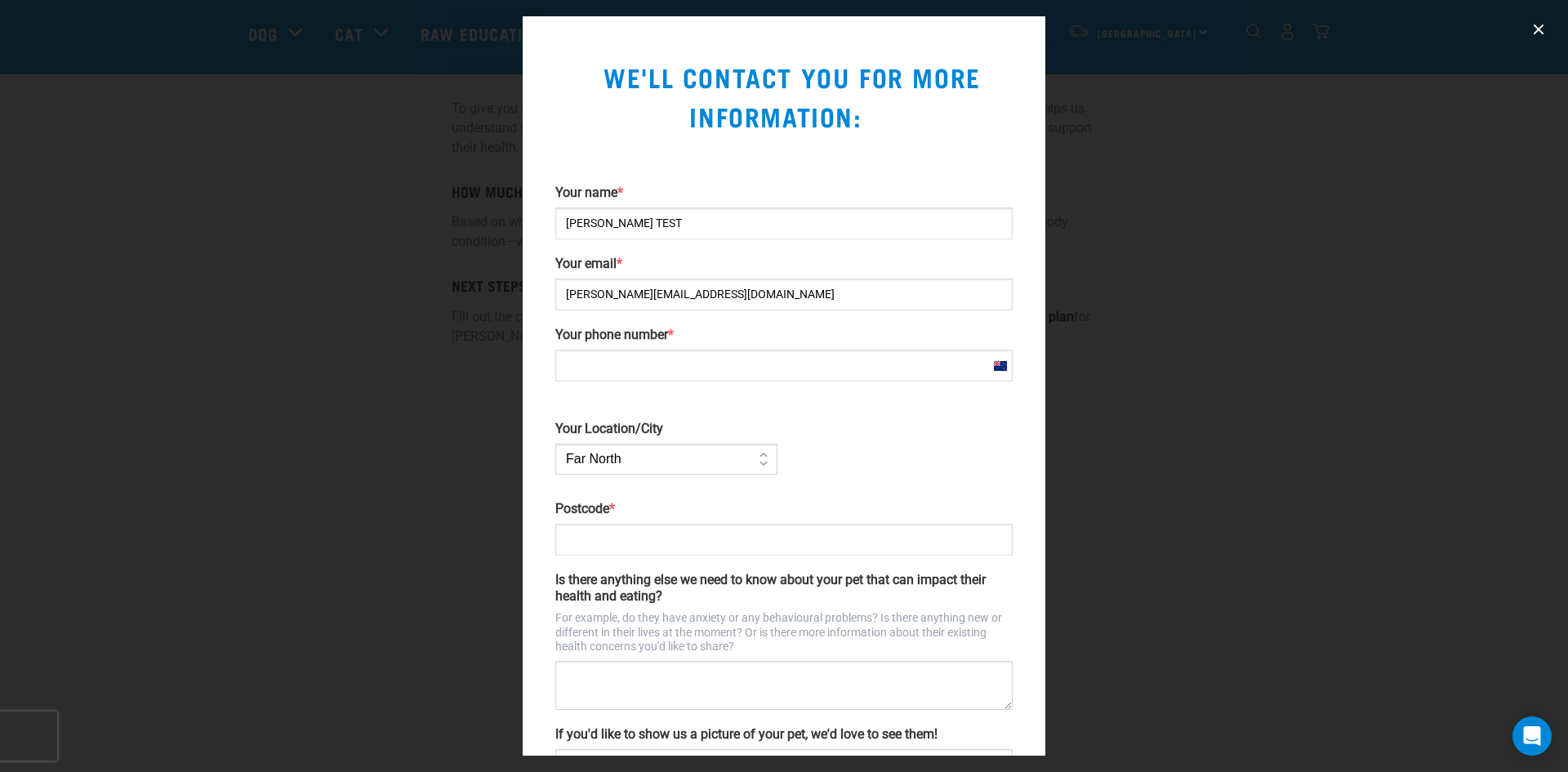
click at [622, 536] on input "Postcode *" at bounding box center [784, 540] width 458 height 32
type input "5810"
type input "+64272233776"
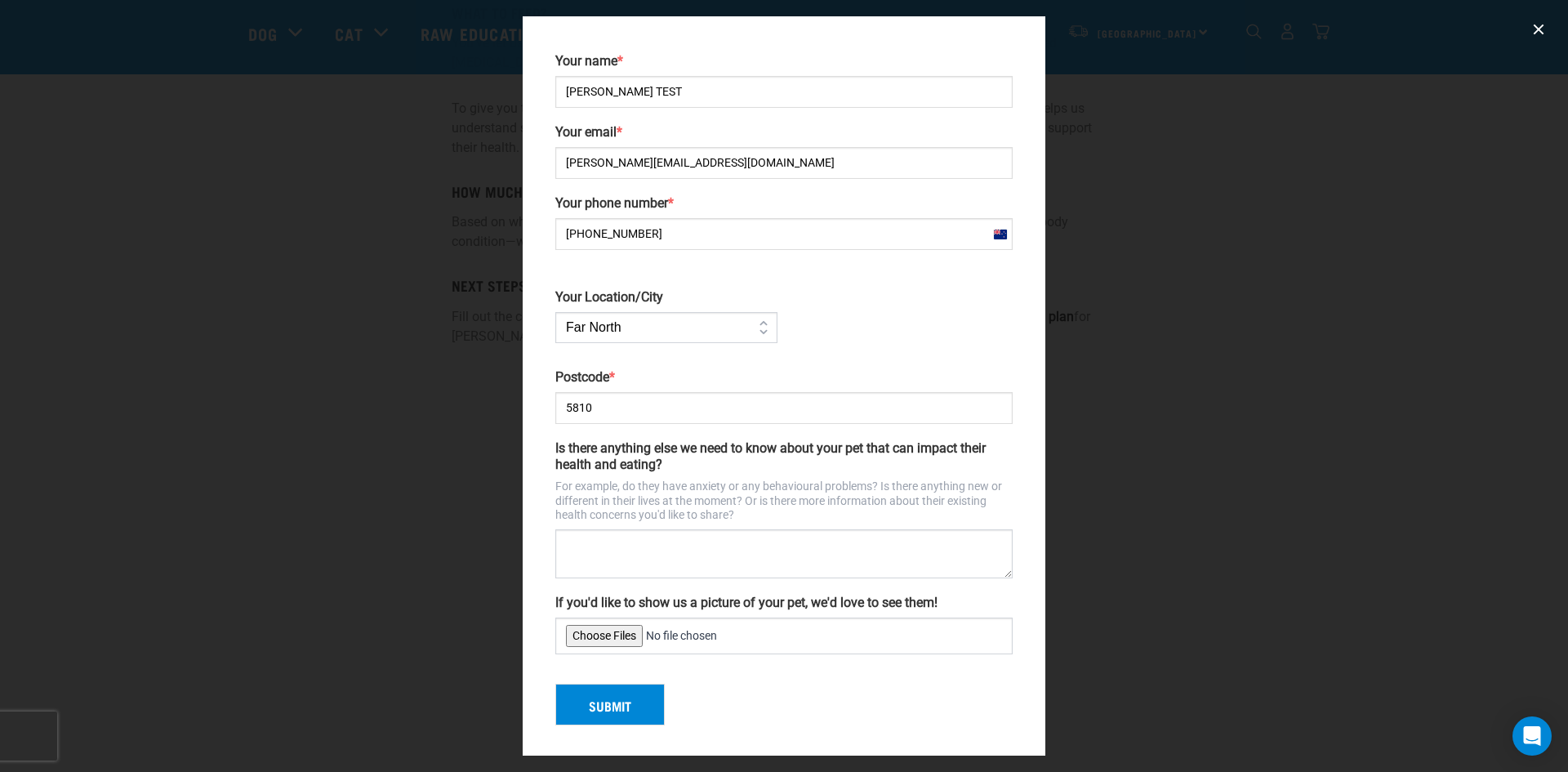
scroll to position [134, 0]
type input "5810"
click at [620, 699] on button "Submit" at bounding box center [610, 702] width 110 height 42
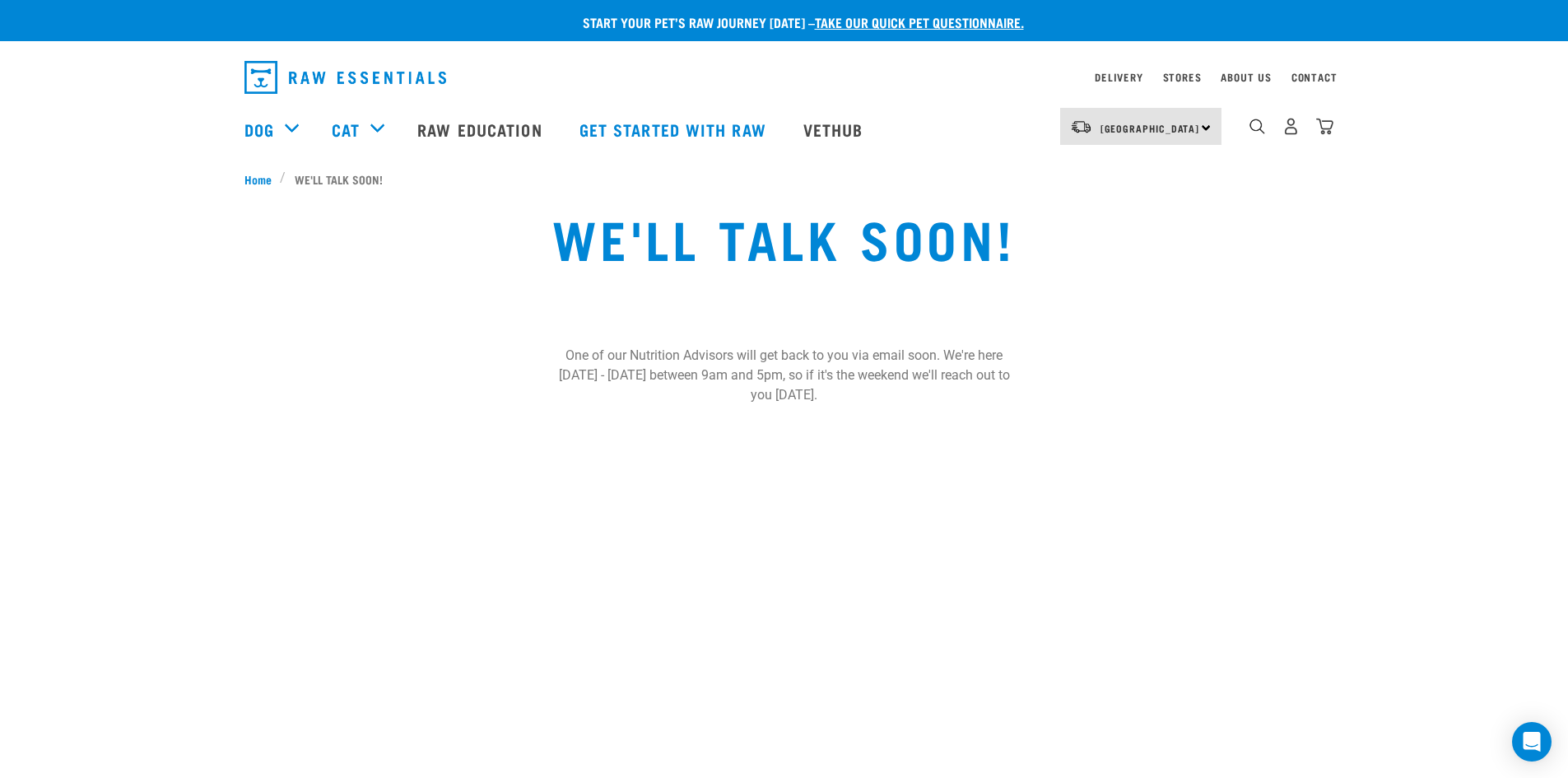
click at [883, 21] on link "take our quick pet questionnaire." at bounding box center [920, 22] width 209 height 8
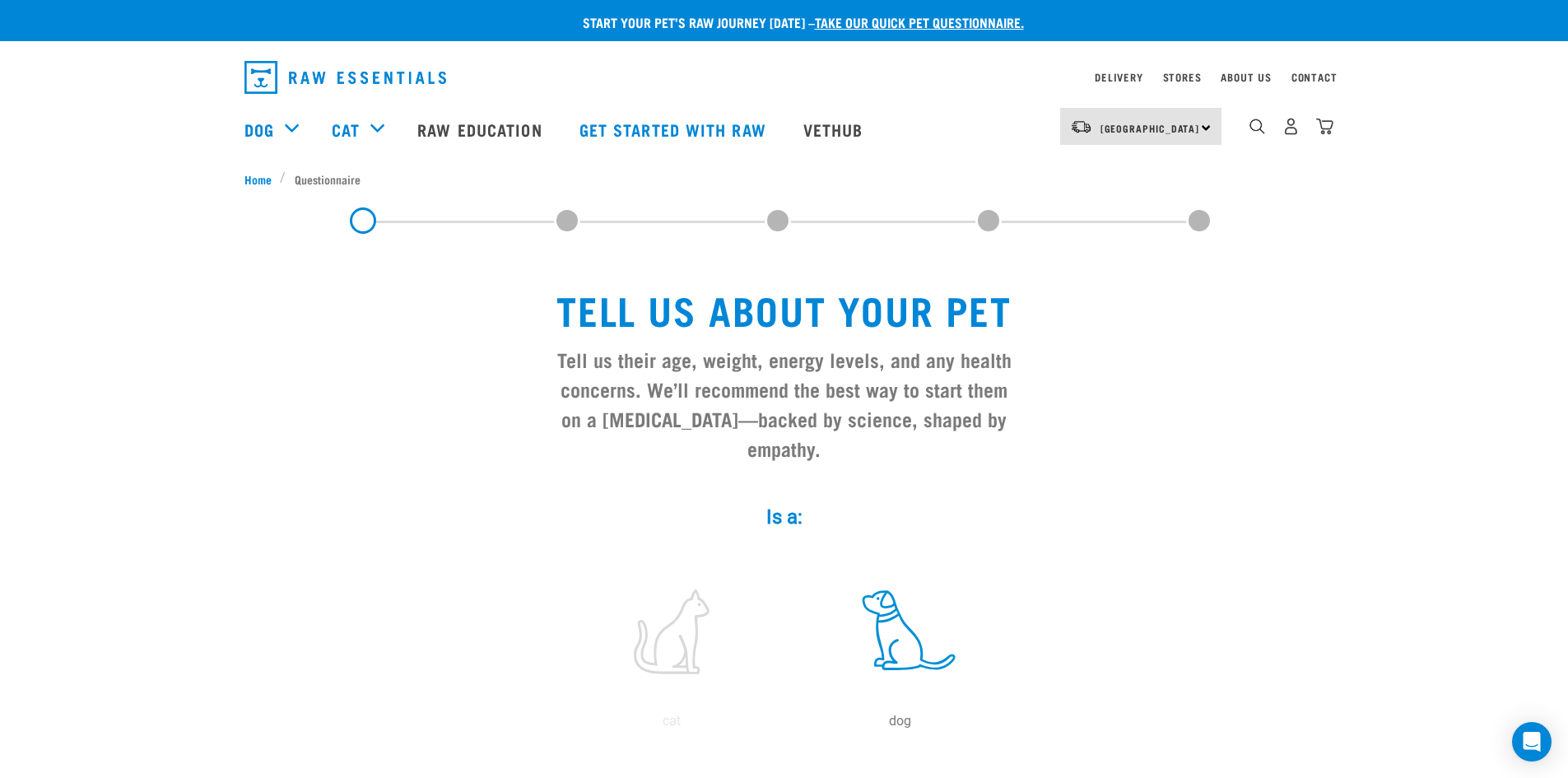
click at [771, 222] on span at bounding box center [778, 221] width 27 height 27
click at [769, 220] on span at bounding box center [778, 221] width 27 height 27
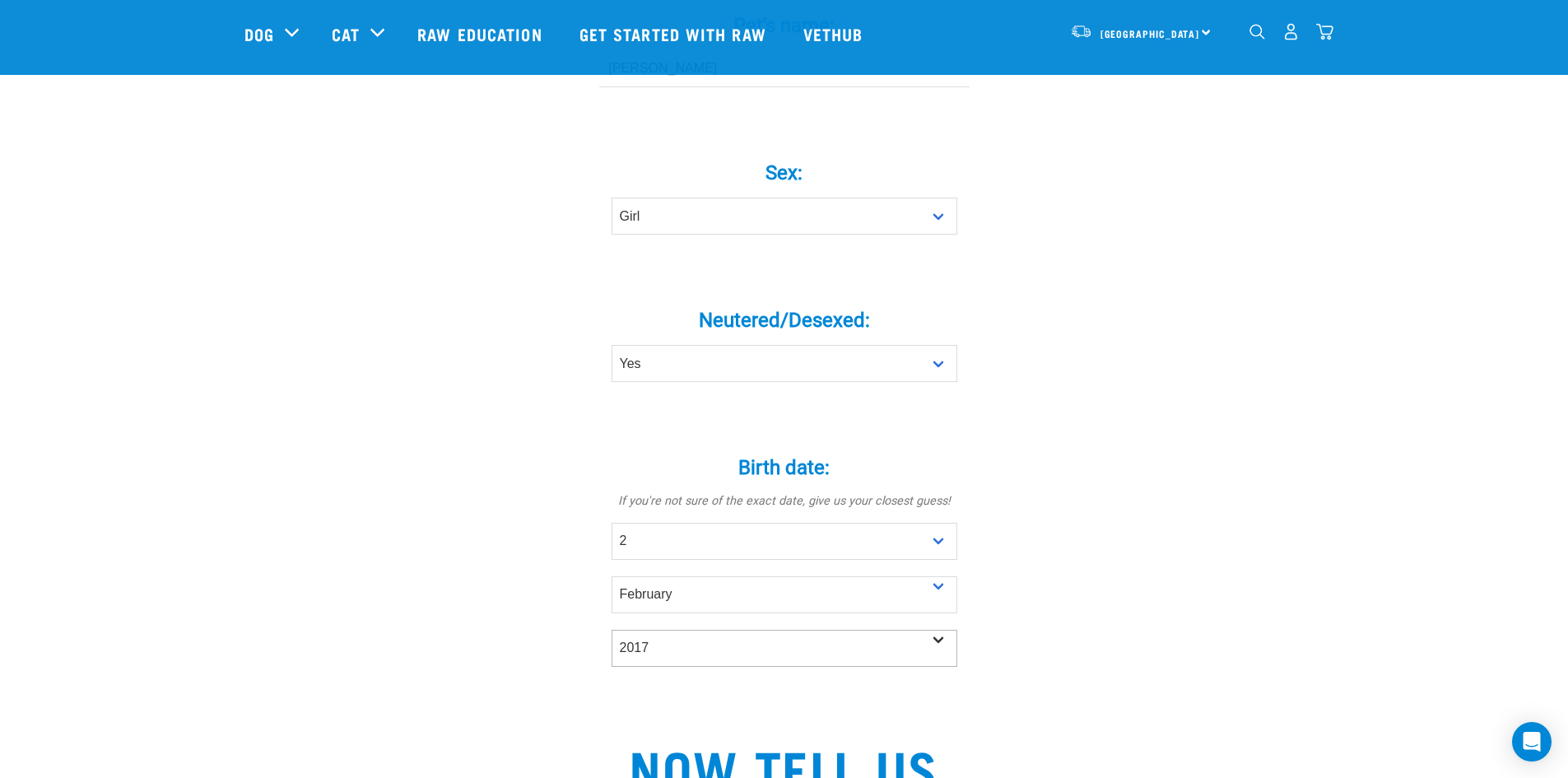
scroll to position [657, 0]
click at [728, 629] on select "- Year - 2025 2024 2023 2022 2021 2020 2019 2018 2017 2016 2015 2014 2013 2012" at bounding box center [784, 647] width 345 height 37
click at [729, 629] on select "- Year - 2025 2024 2023 2022 2021 2020 2019 2018 2017 2016 2015 2014 2013 2012" at bounding box center [784, 647] width 345 height 37
select select "2025"
click at [612, 629] on select "- Year - 2025 2024 2023 2022 2021 2020 2019 2018 2017 2016 2015 2014 2013 2012" at bounding box center [784, 647] width 345 height 37
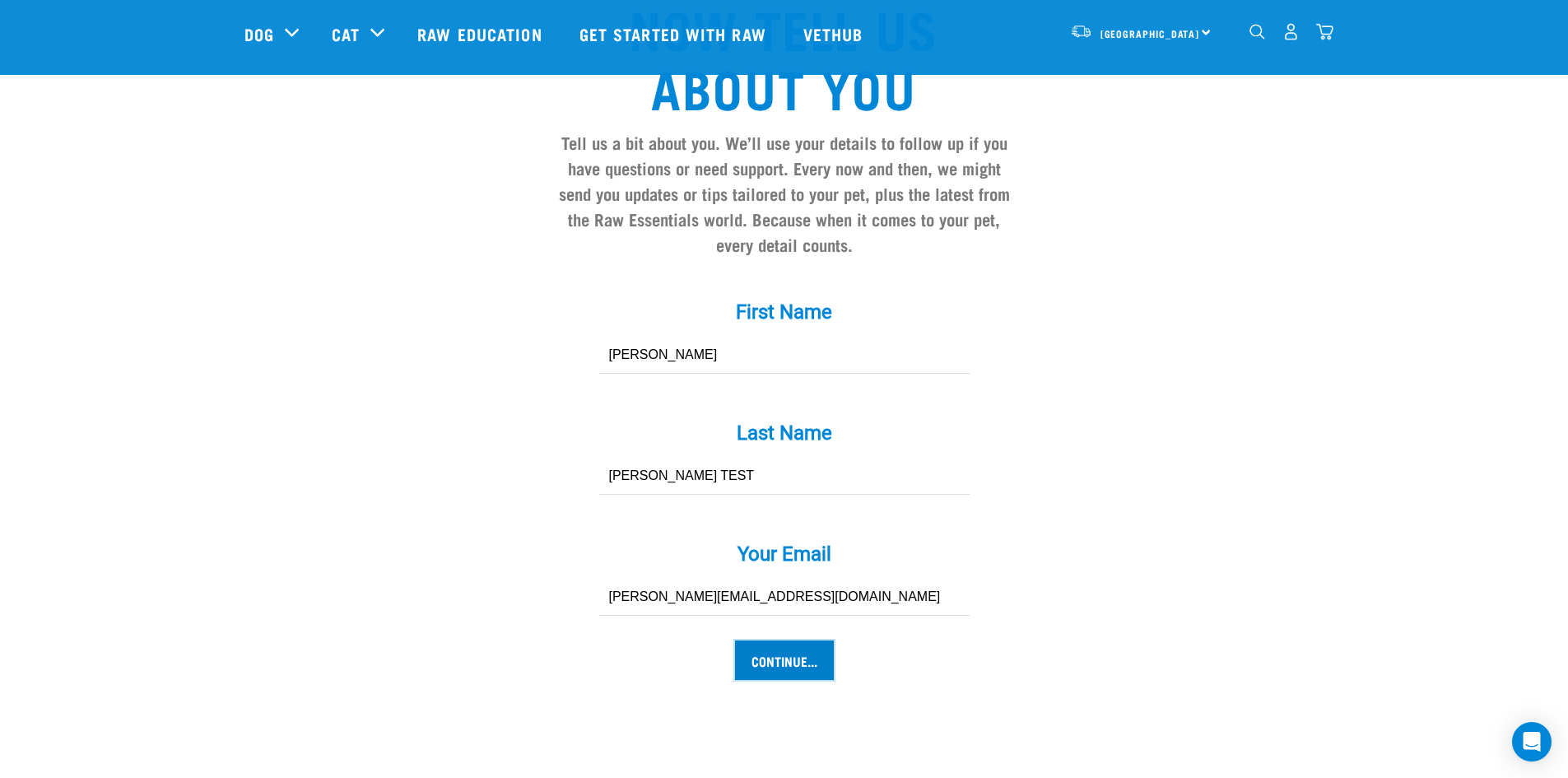
scroll to position [1397, 0]
click at [761, 639] on input "Continue..." at bounding box center [785, 659] width 99 height 40
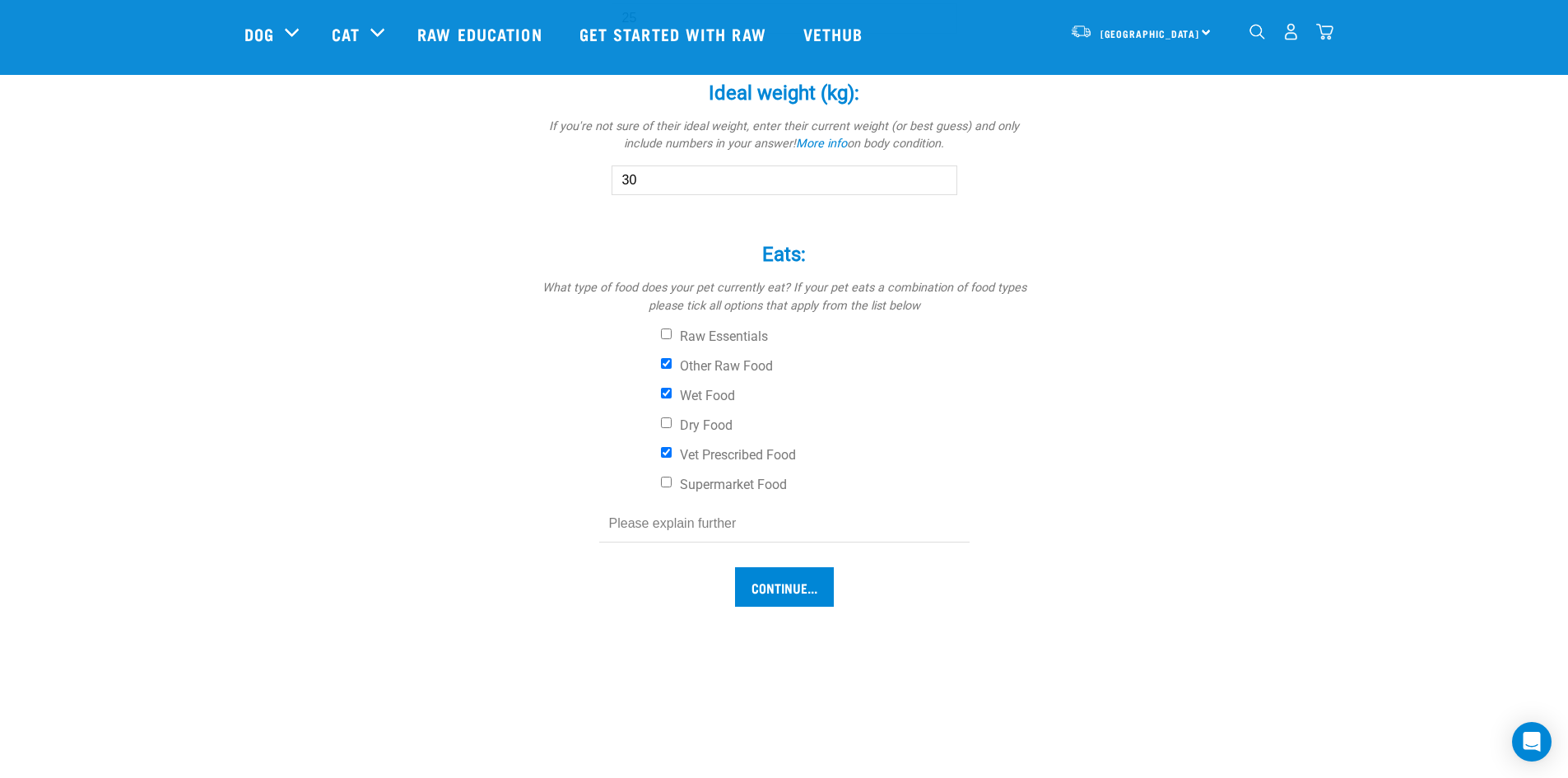
scroll to position [1070, 0]
click at [664, 364] on input "Other Raw Food" at bounding box center [666, 362] width 10 height 10
checkbox input "false"
click at [669, 389] on input "Wet Food" at bounding box center [666, 392] width 10 height 10
checkbox input "false"
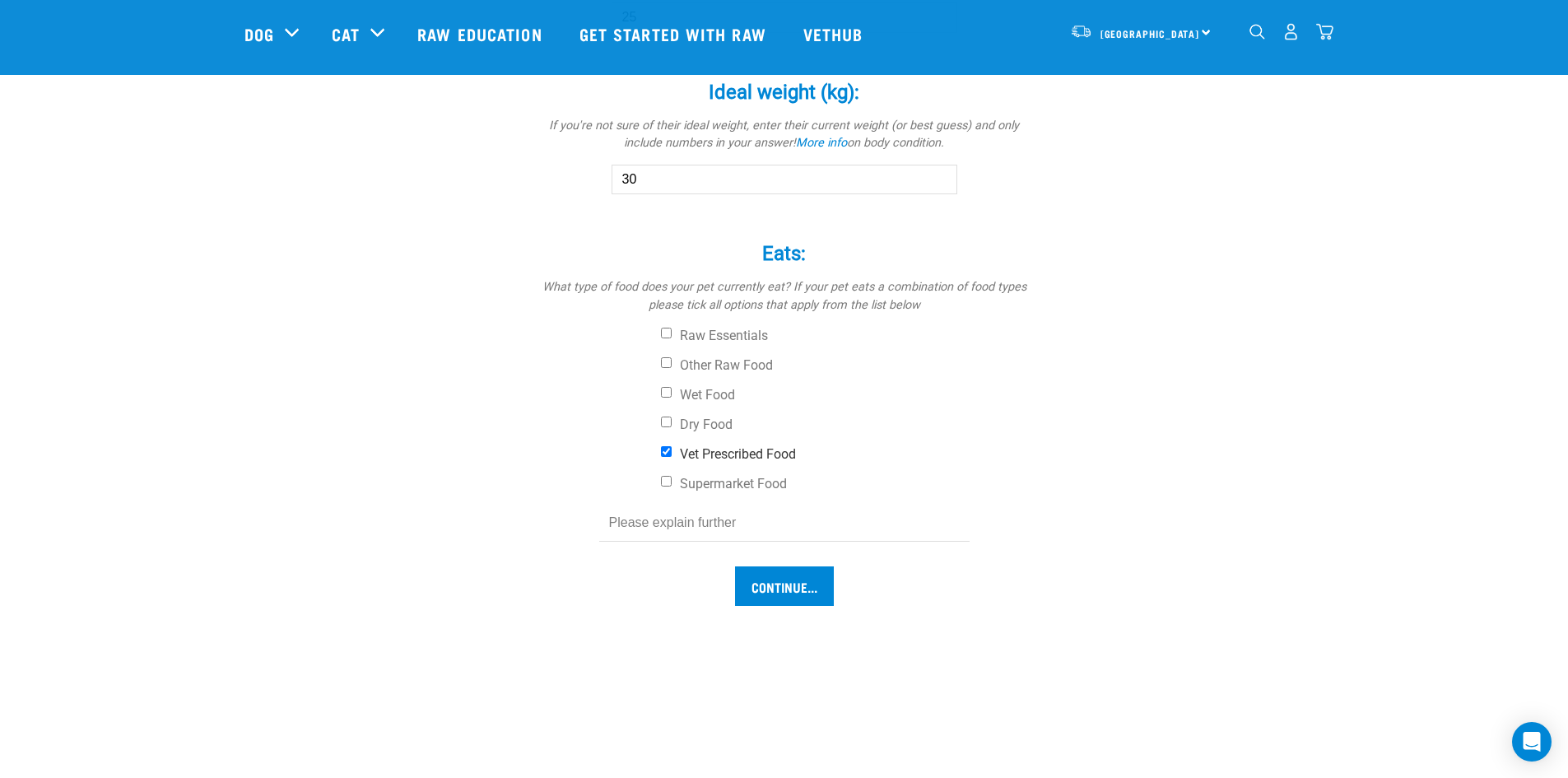
click at [663, 453] on input "Vet Prescribed Food" at bounding box center [666, 451] width 10 height 10
checkbox input "false"
click at [671, 394] on input "Wet Food" at bounding box center [666, 392] width 10 height 10
checkbox input "true"
click at [770, 539] on input "Continue..." at bounding box center [785, 543] width 99 height 40
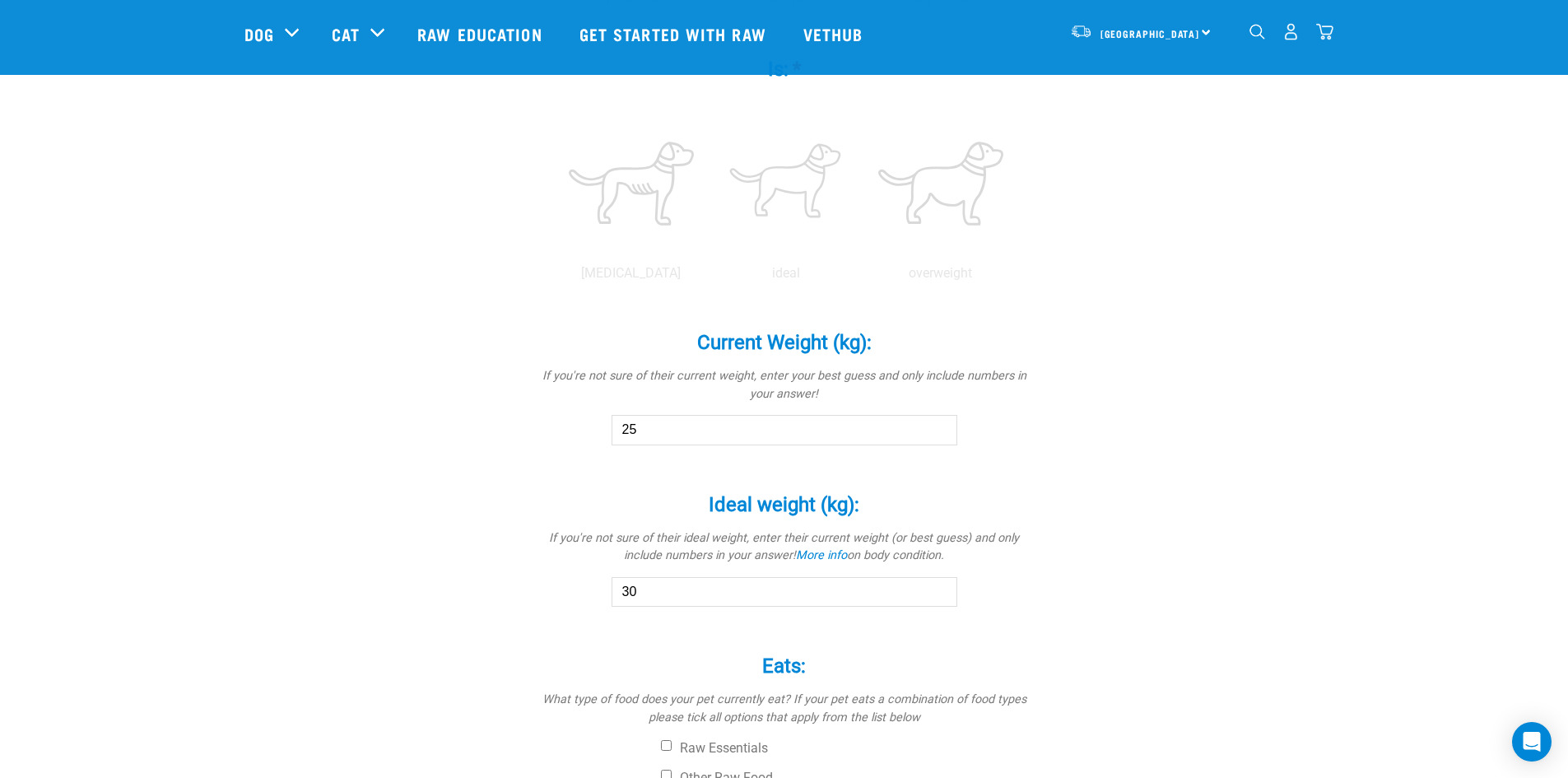
scroll to position [645, 0]
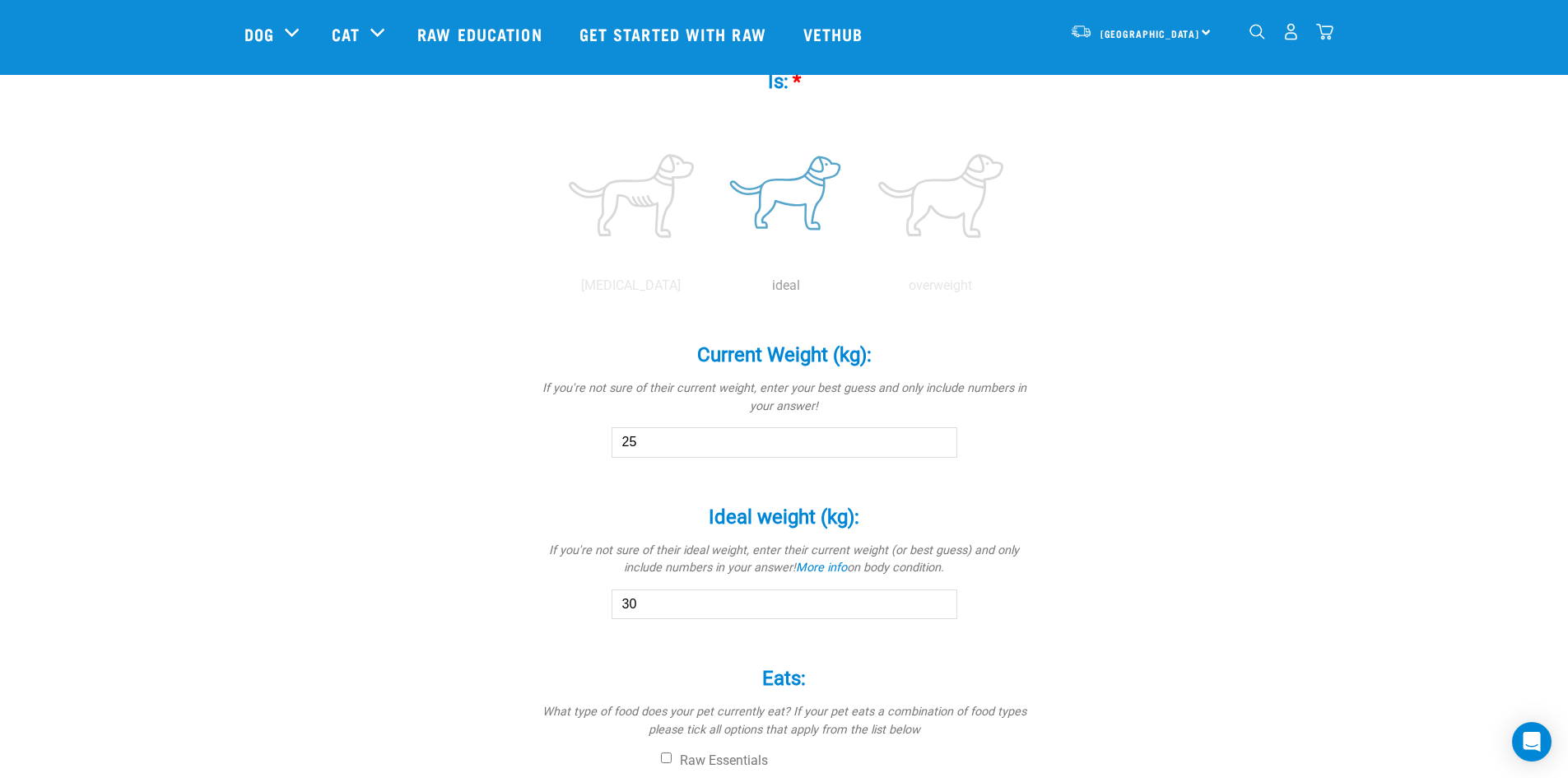
click at [797, 234] on label at bounding box center [786, 195] width 148 height 140
click at [709, 290] on input "radio" at bounding box center [709, 290] width 0 height 0
click at [666, 266] on div "underweight ideal overweight" at bounding box center [784, 201] width 494 height 189
click at [646, 223] on label at bounding box center [632, 195] width 148 height 140
click at [554, 290] on input "radio" at bounding box center [554, 290] width 0 height 0
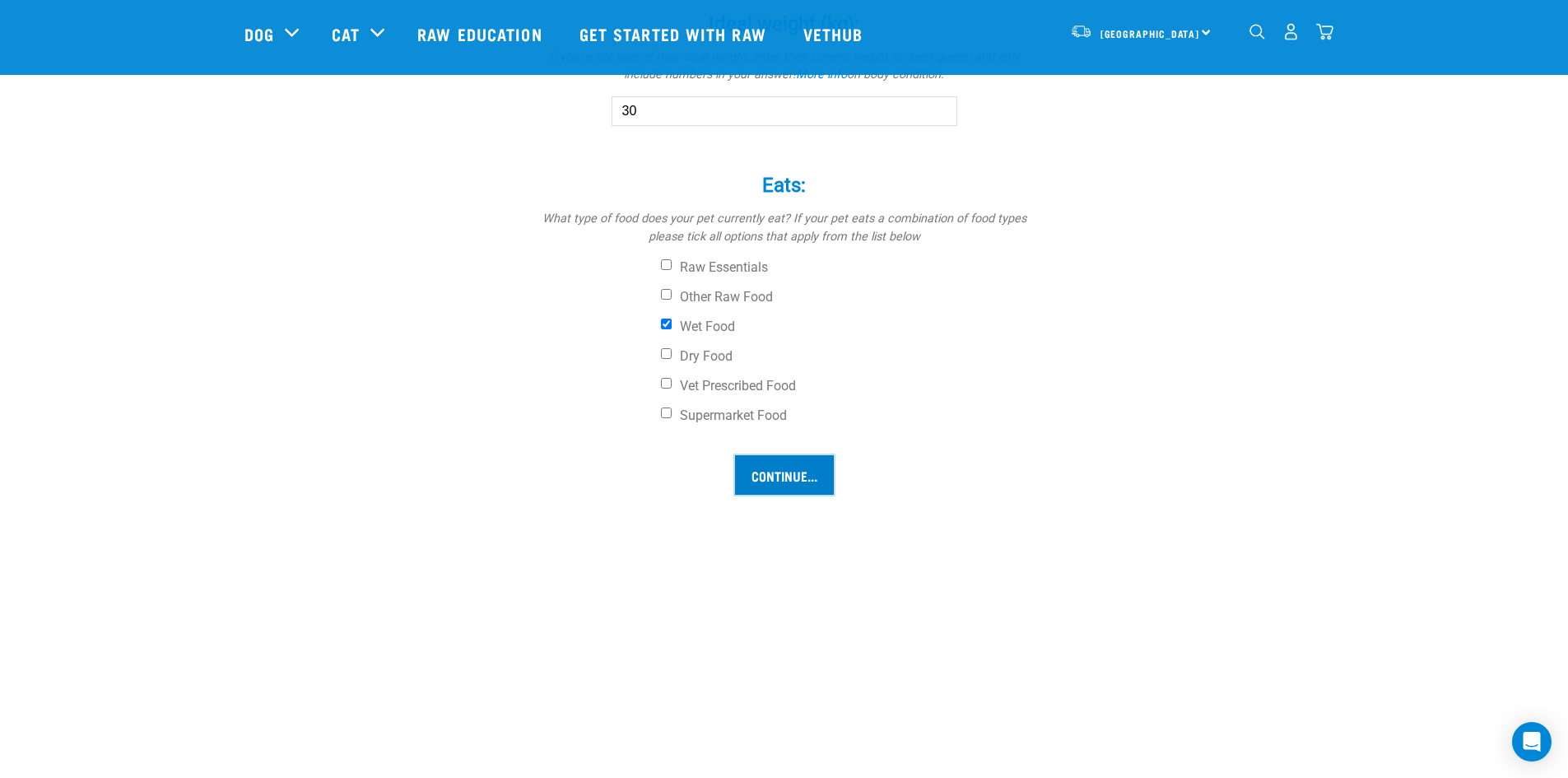
click at [751, 473] on input "Continue..." at bounding box center [785, 475] width 99 height 40
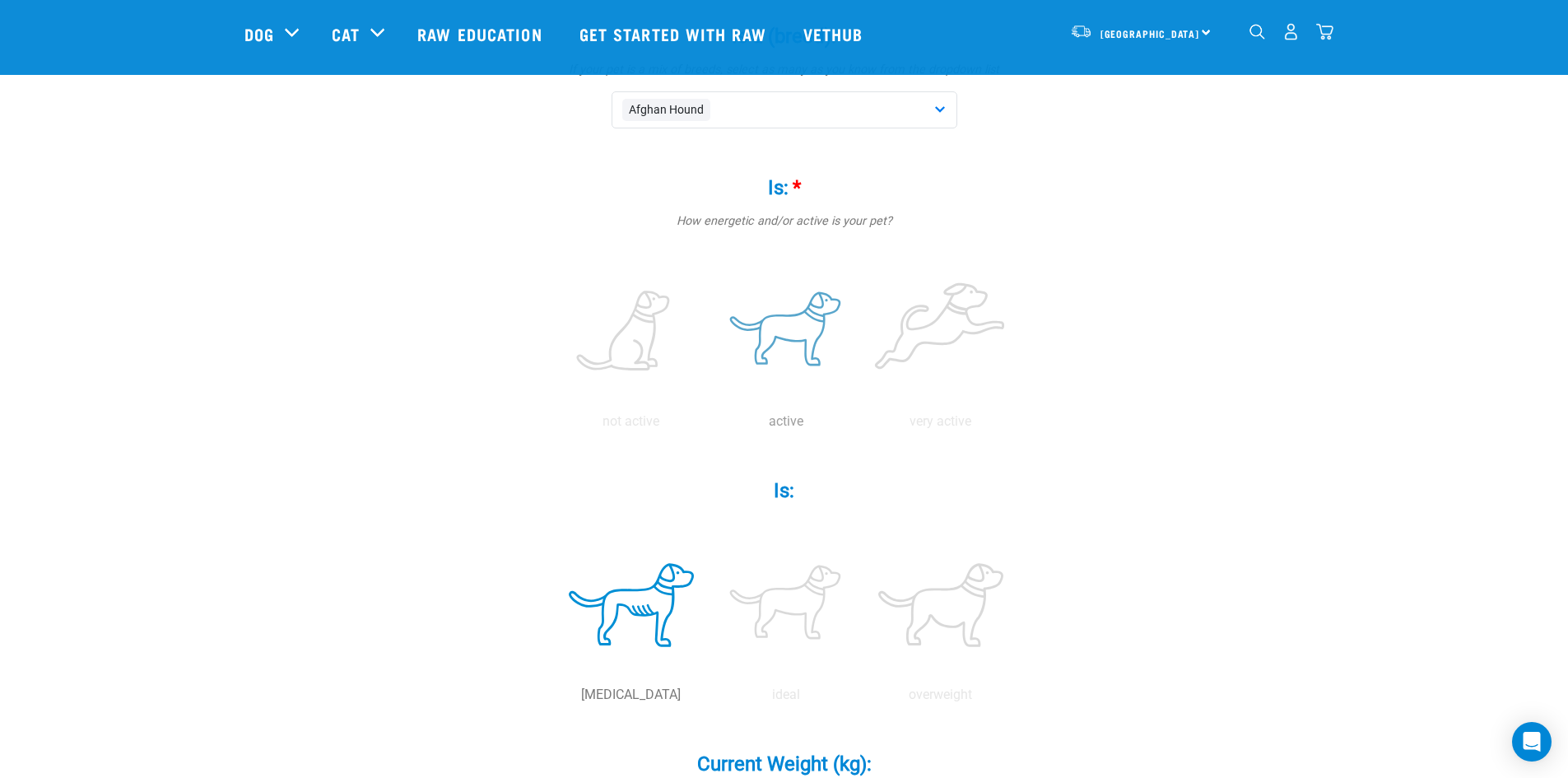
scroll to position [235, 0]
click at [792, 324] on label at bounding box center [786, 332] width 148 height 140
click at [709, 426] on input "radio" at bounding box center [709, 426] width 0 height 0
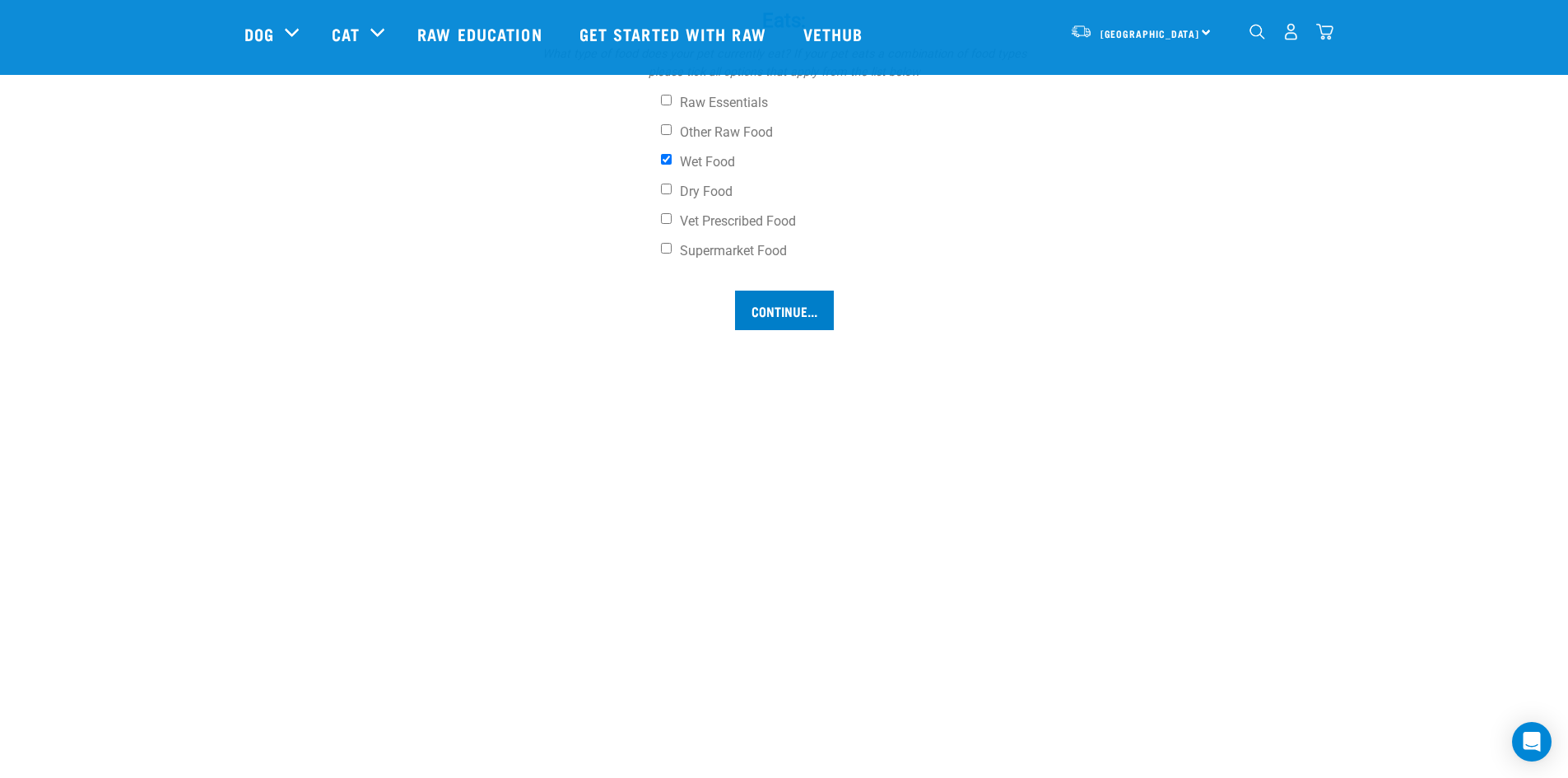
scroll to position [1303, 0]
click at [810, 315] on input "Continue..." at bounding box center [785, 310] width 99 height 40
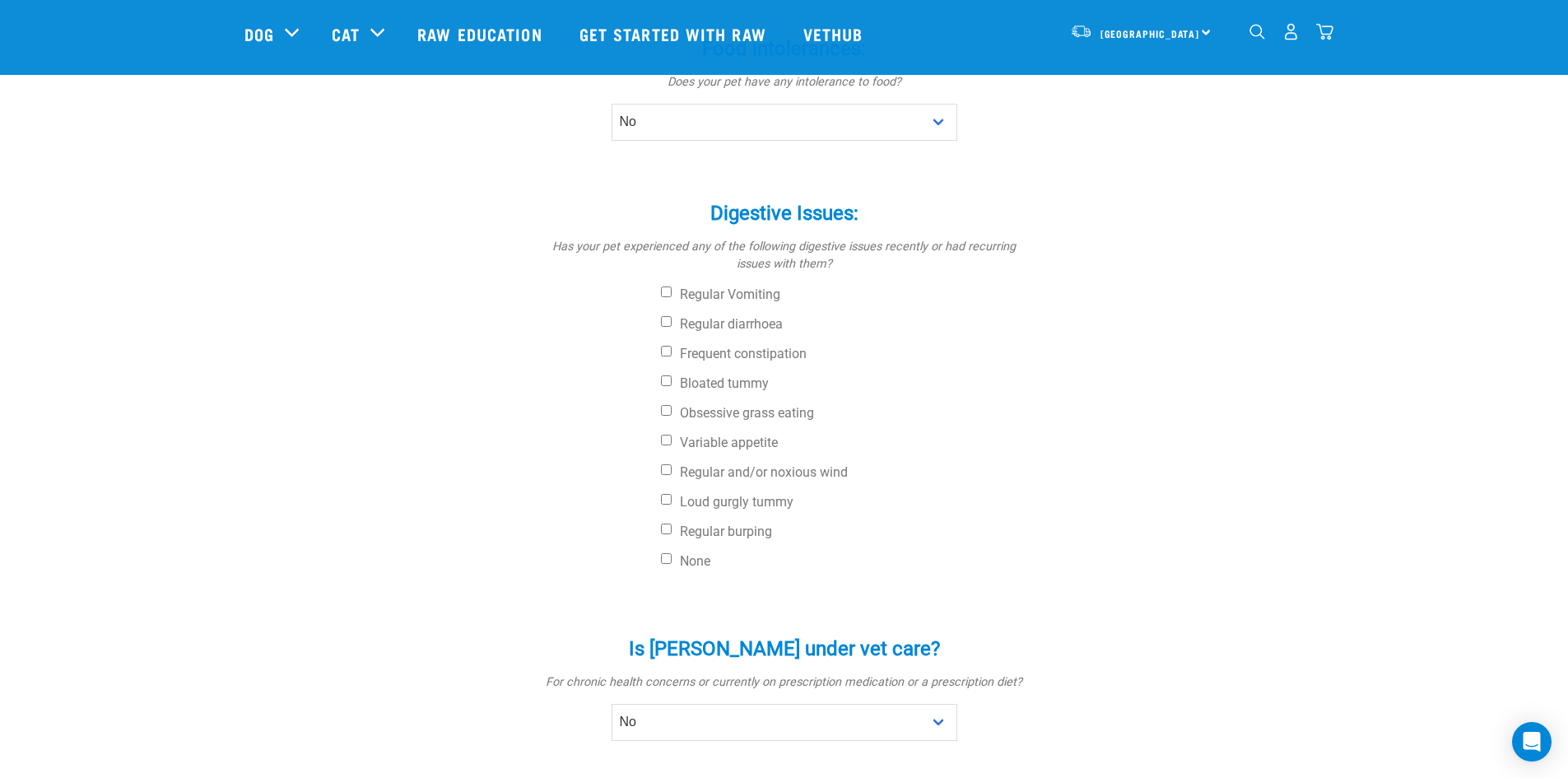
scroll to position [576, 0]
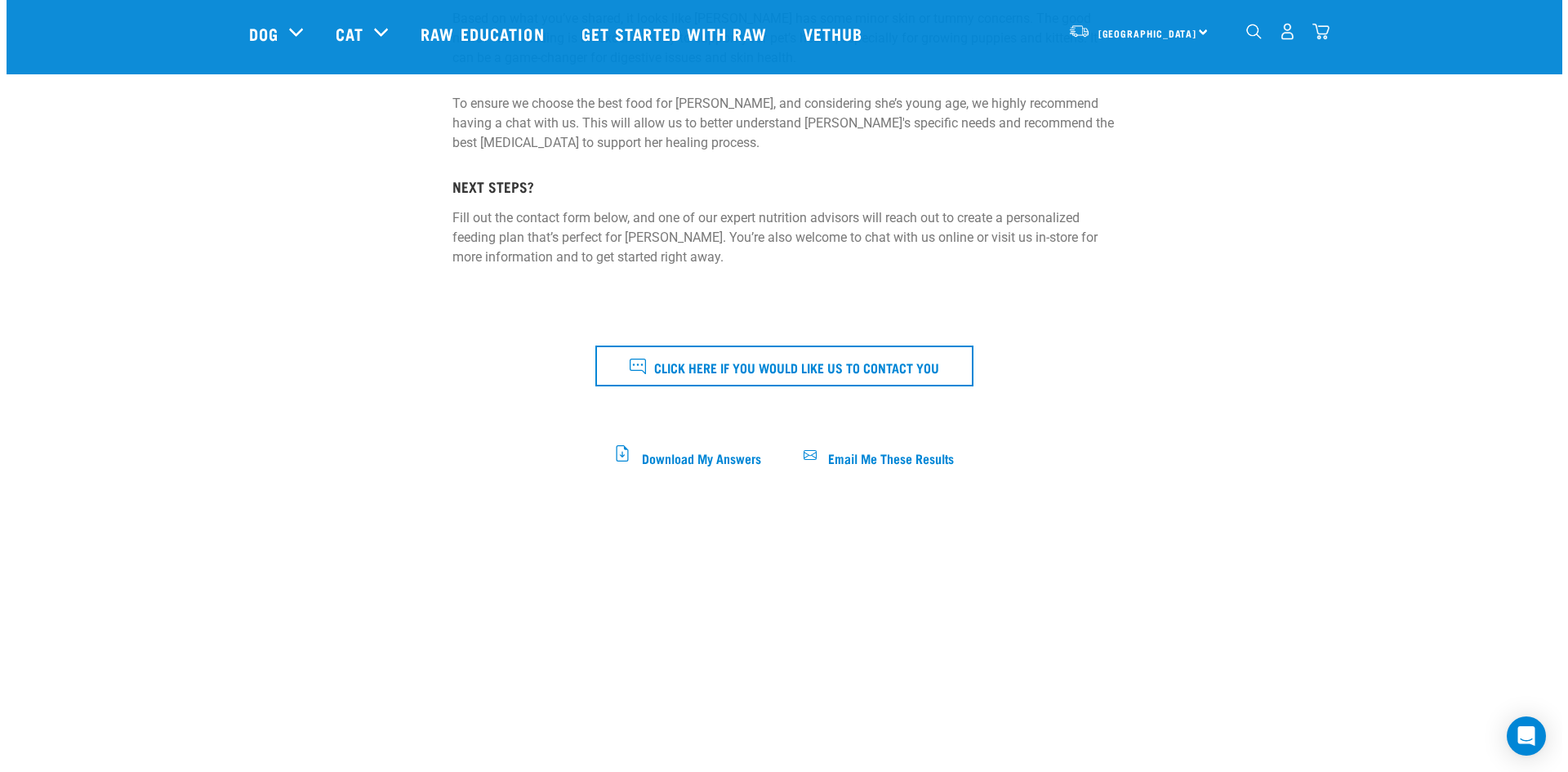
scroll to position [327, 0]
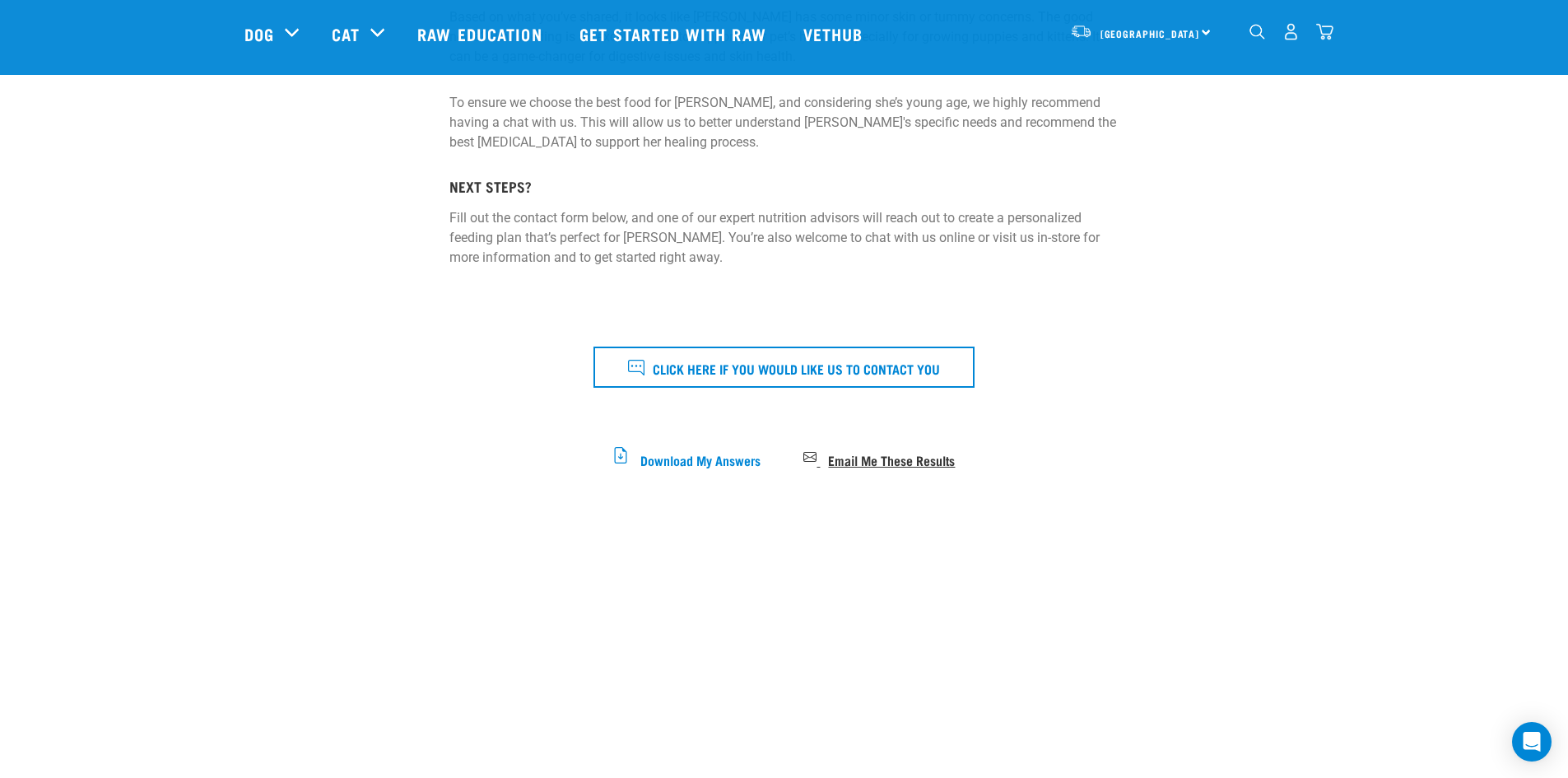
click at [869, 458] on span "Email Me These Results" at bounding box center [891, 459] width 127 height 10
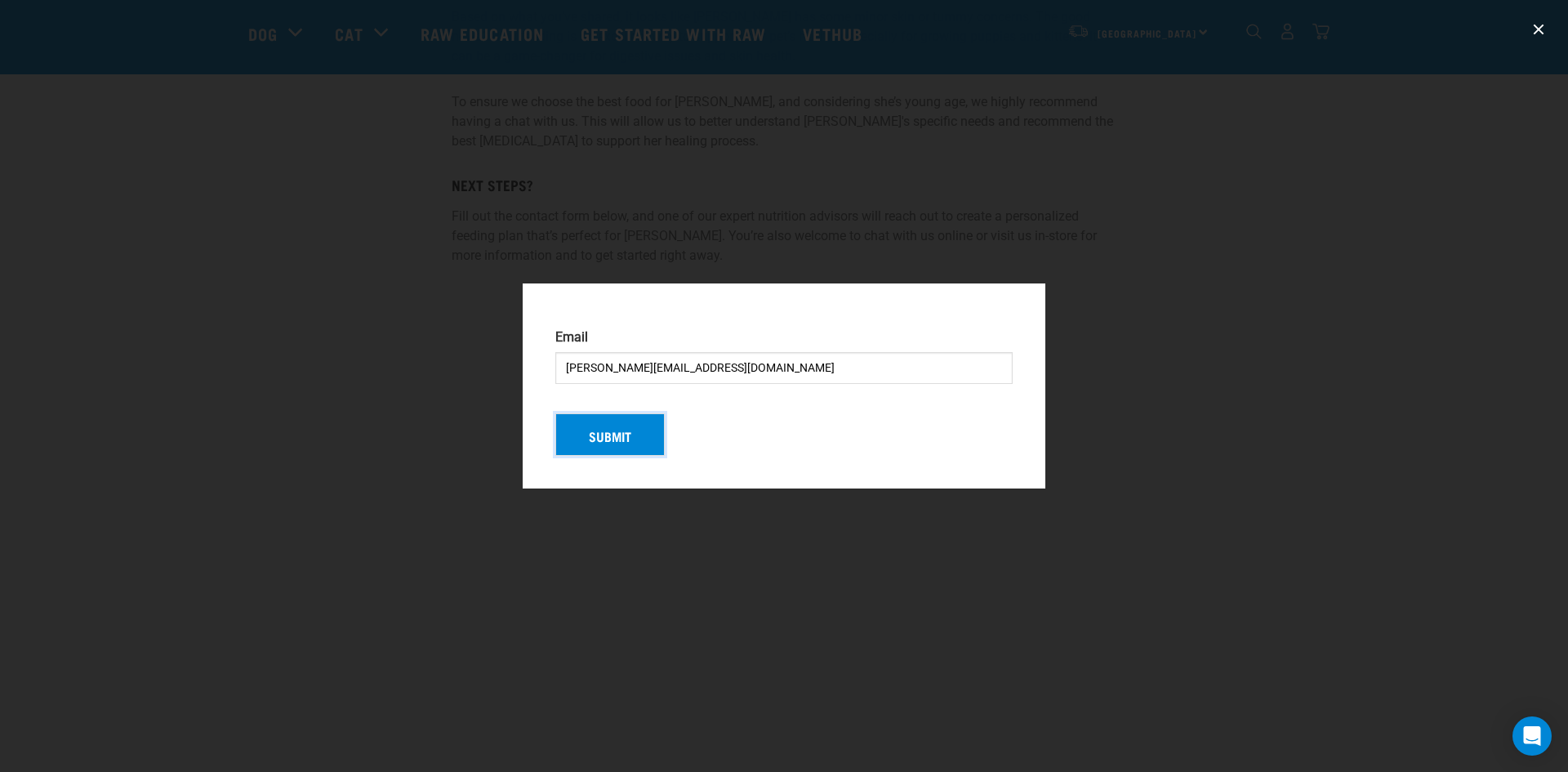
click at [615, 445] on button "Submit" at bounding box center [610, 434] width 110 height 42
